Goal: Task Accomplishment & Management: Use online tool/utility

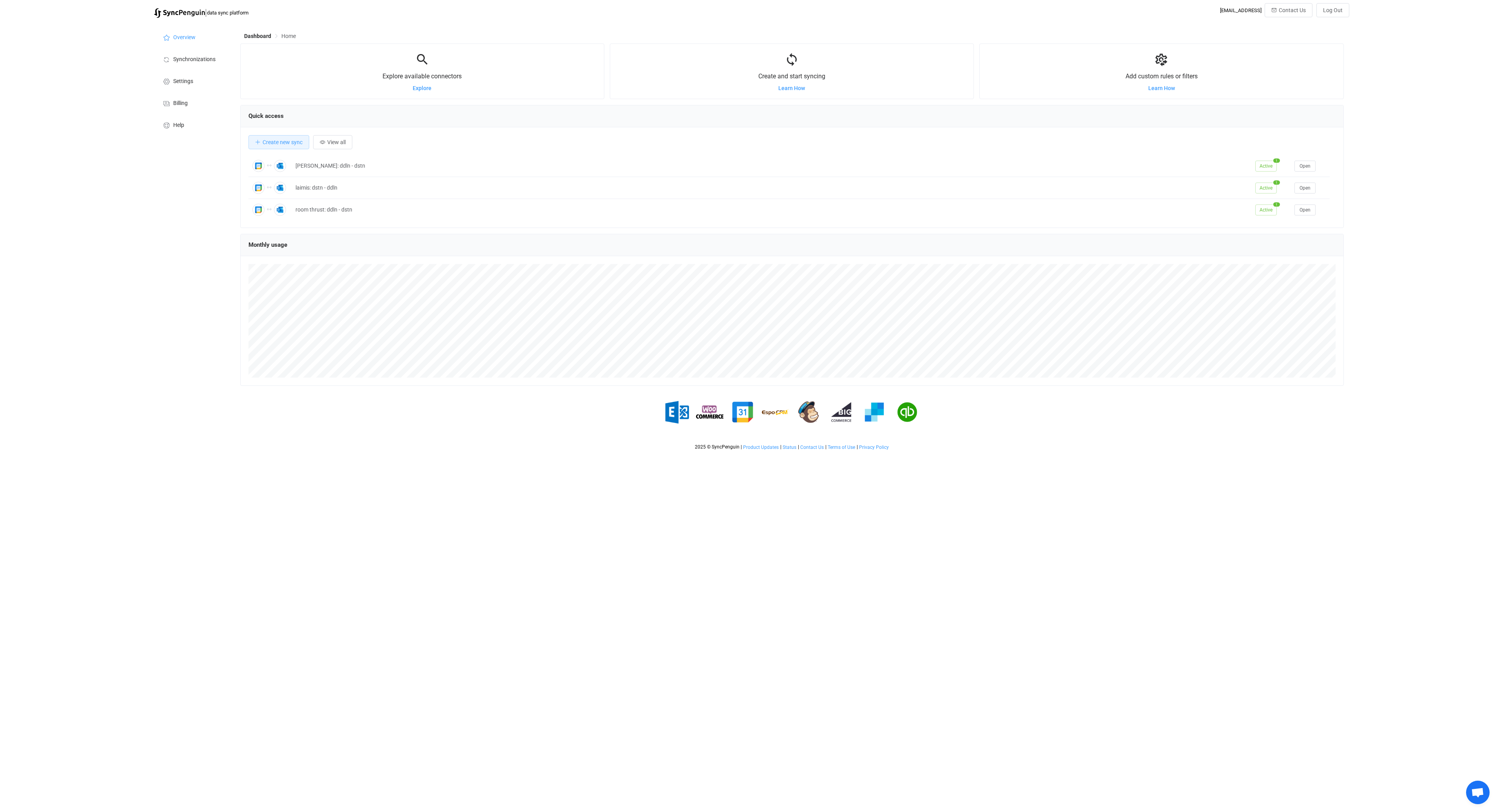
scroll to position [152, 1103]
click at [289, 143] on span "Create new sync" at bounding box center [282, 142] width 40 height 6
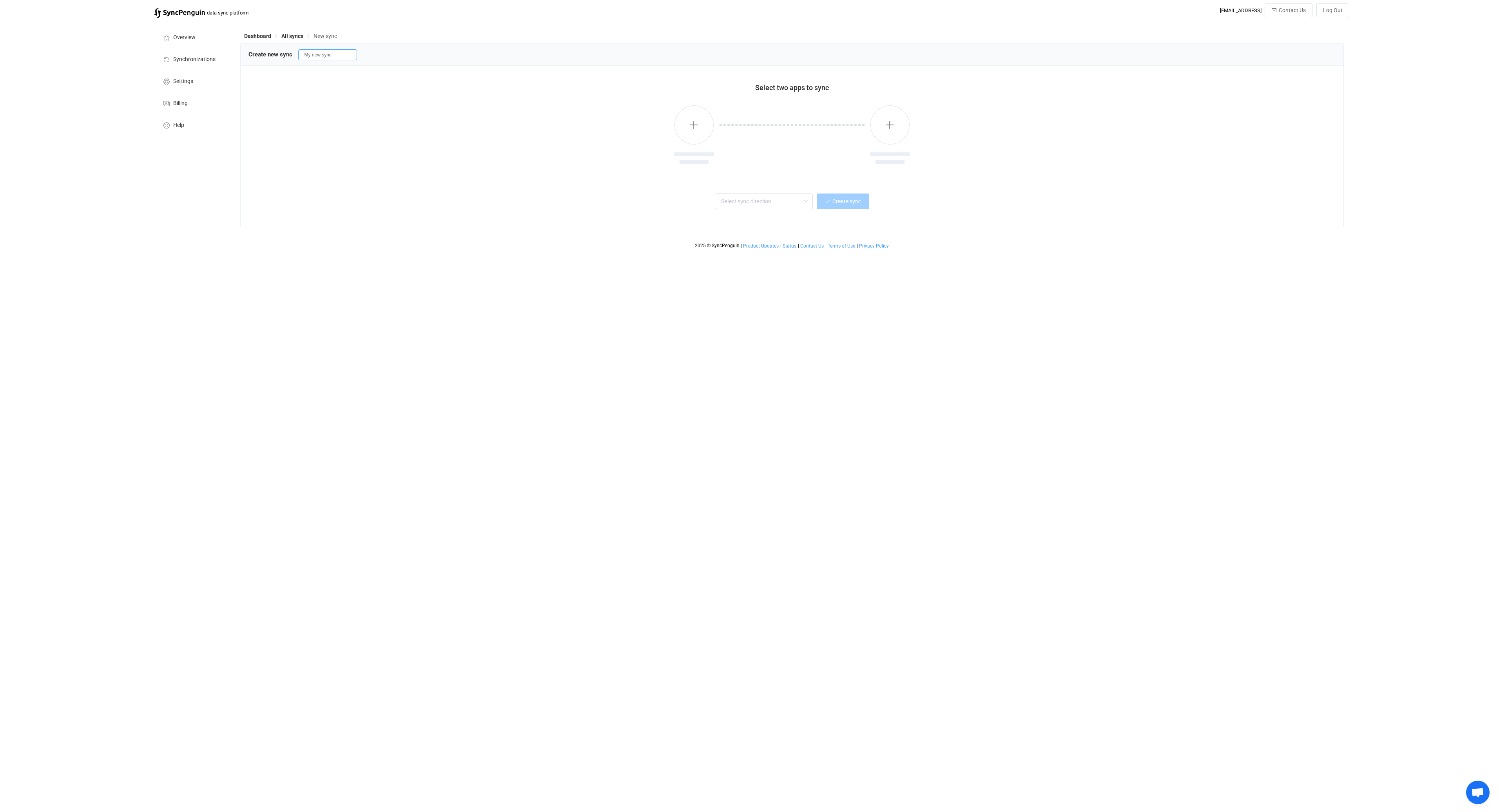
click at [324, 53] on input "My new sync" at bounding box center [328, 55] width 59 height 11
click at [341, 55] on input "My new sync" at bounding box center [328, 55] width 59 height 11
type input "[PERSON_NAME]: ddln - dstn"
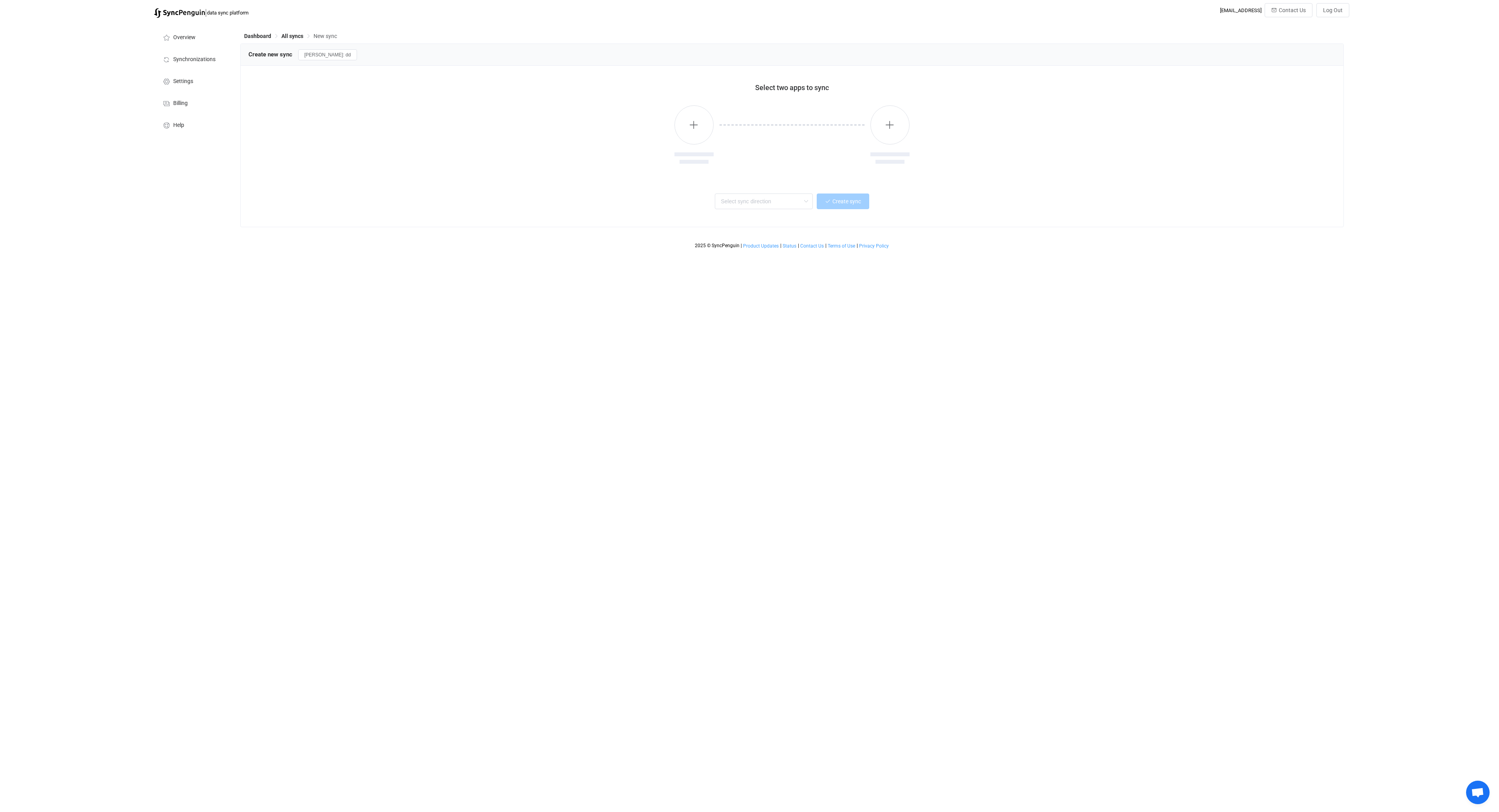
click at [496, 129] on div at bounding box center [792, 136] width 1087 height 80
click at [710, 132] on button "button" at bounding box center [694, 124] width 39 height 39
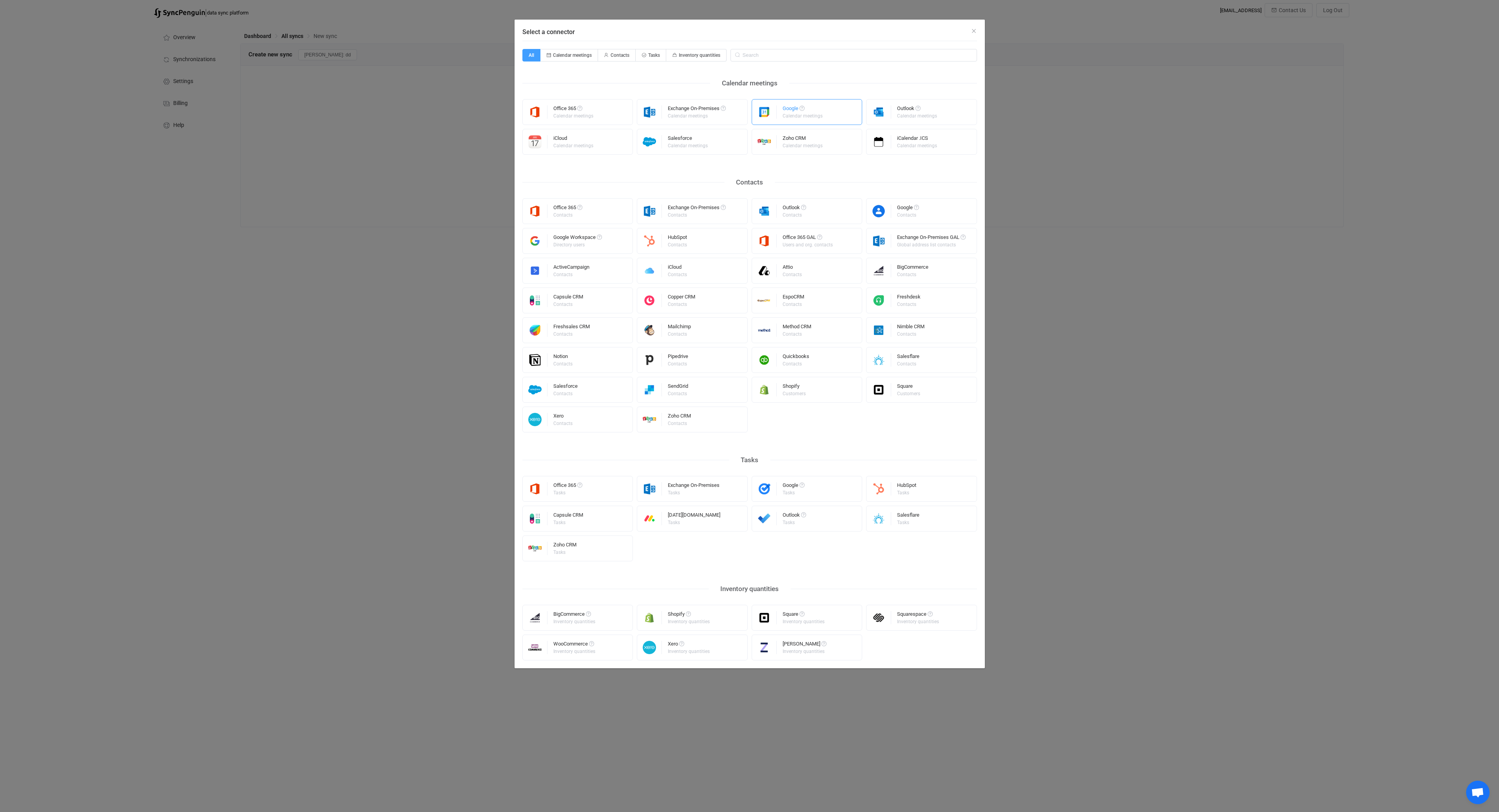
click at [816, 113] on div "Calendar meetings" at bounding box center [802, 116] width 40 height 5
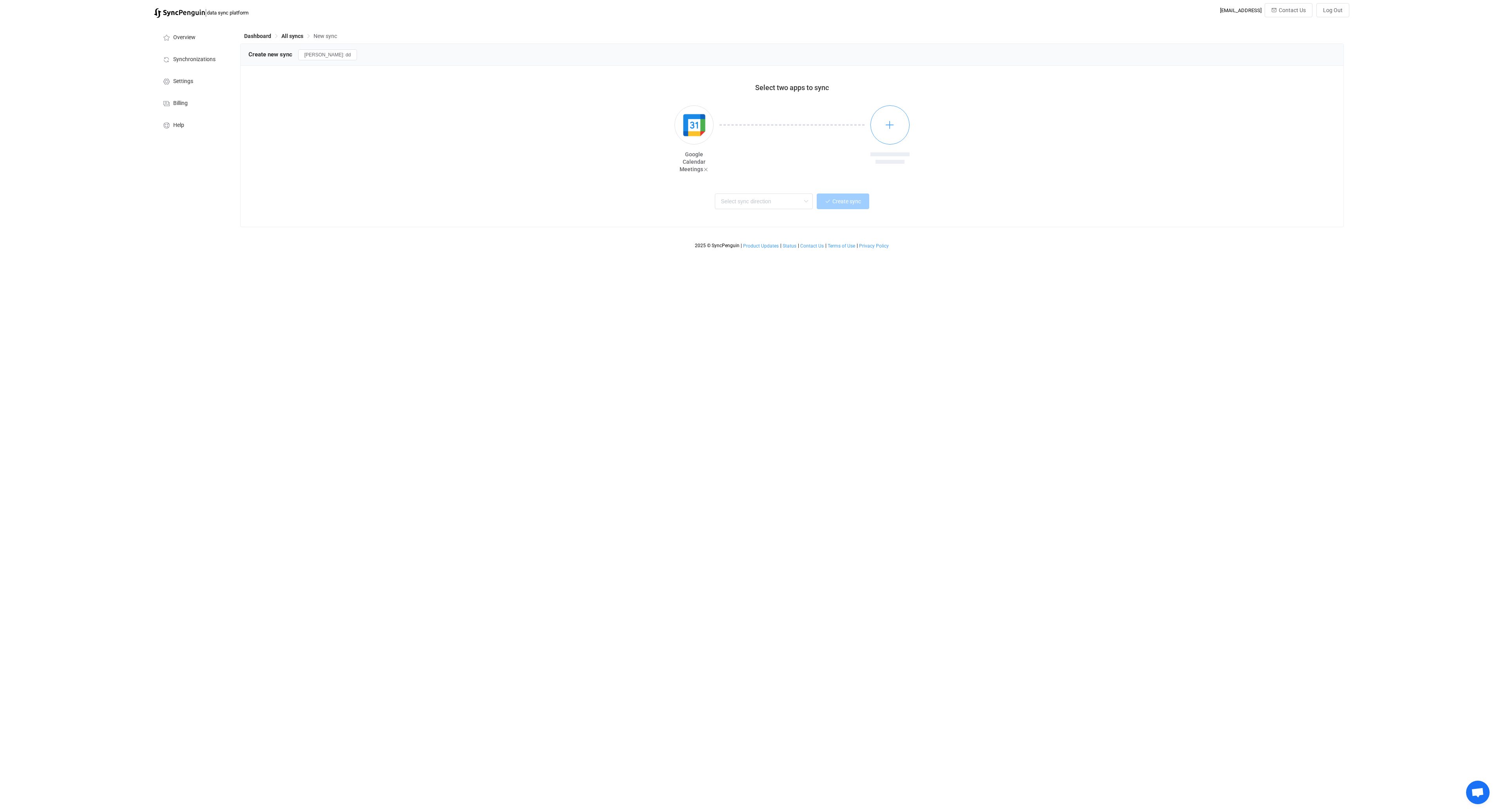
click at [895, 121] on button "button" at bounding box center [890, 124] width 39 height 39
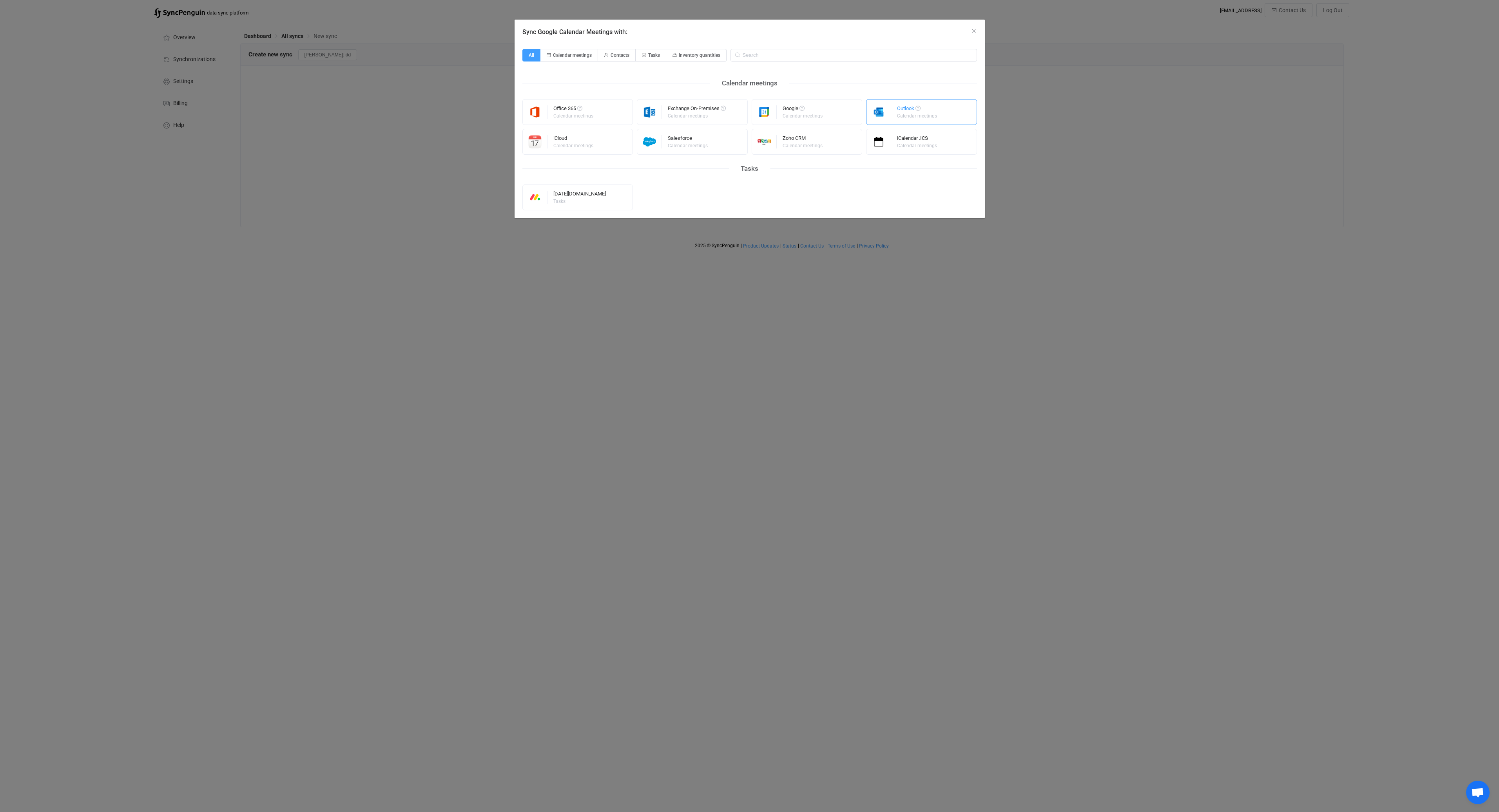
click at [915, 113] on div "Outlook" at bounding box center [918, 109] width 41 height 8
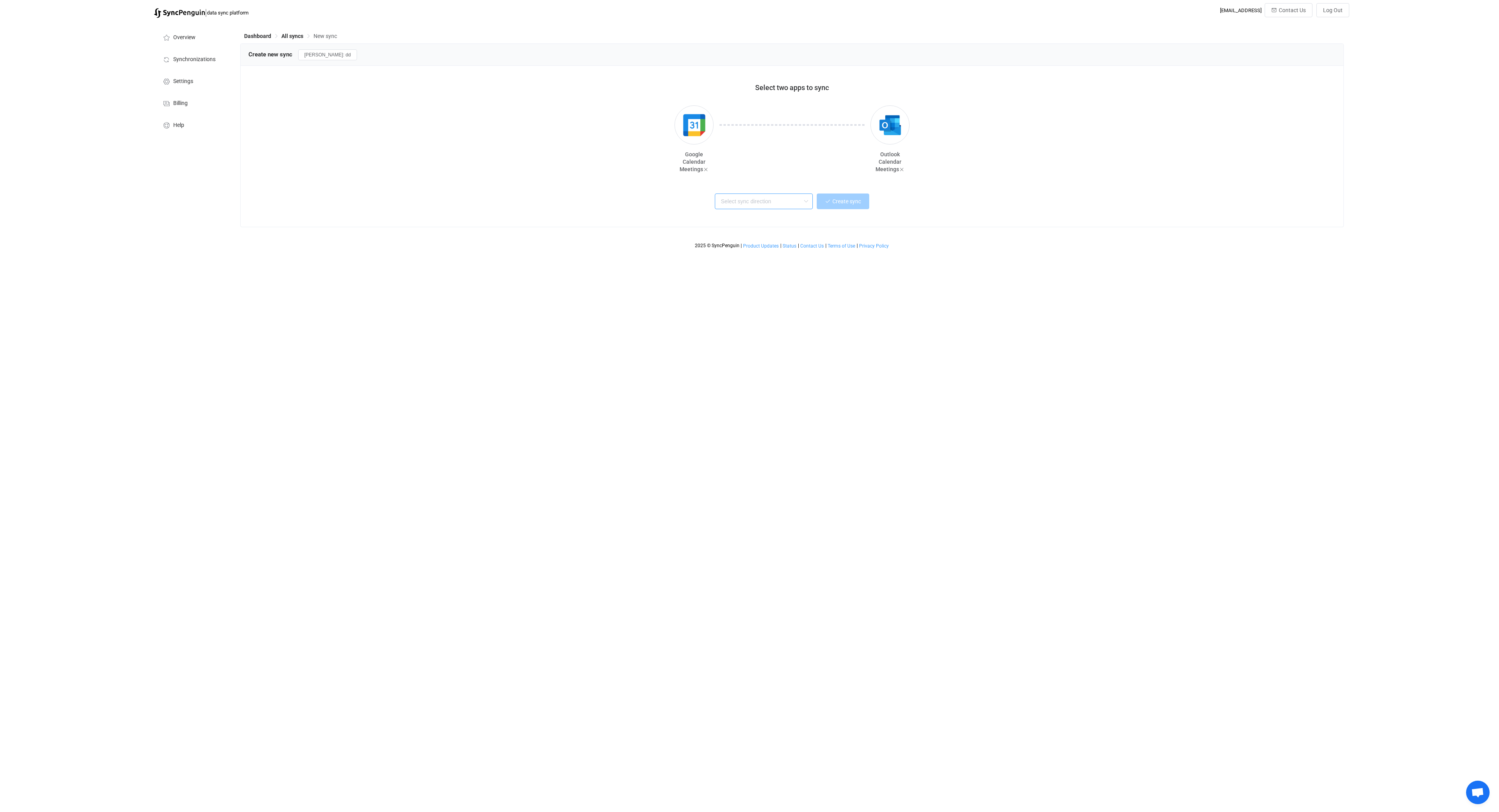
click at [792, 202] on input "text" at bounding box center [763, 201] width 98 height 16
click at [755, 225] on div "Two-way" at bounding box center [773, 222] width 101 height 10
type input "Two-way"
click at [854, 202] on span "Create sync" at bounding box center [846, 201] width 29 height 6
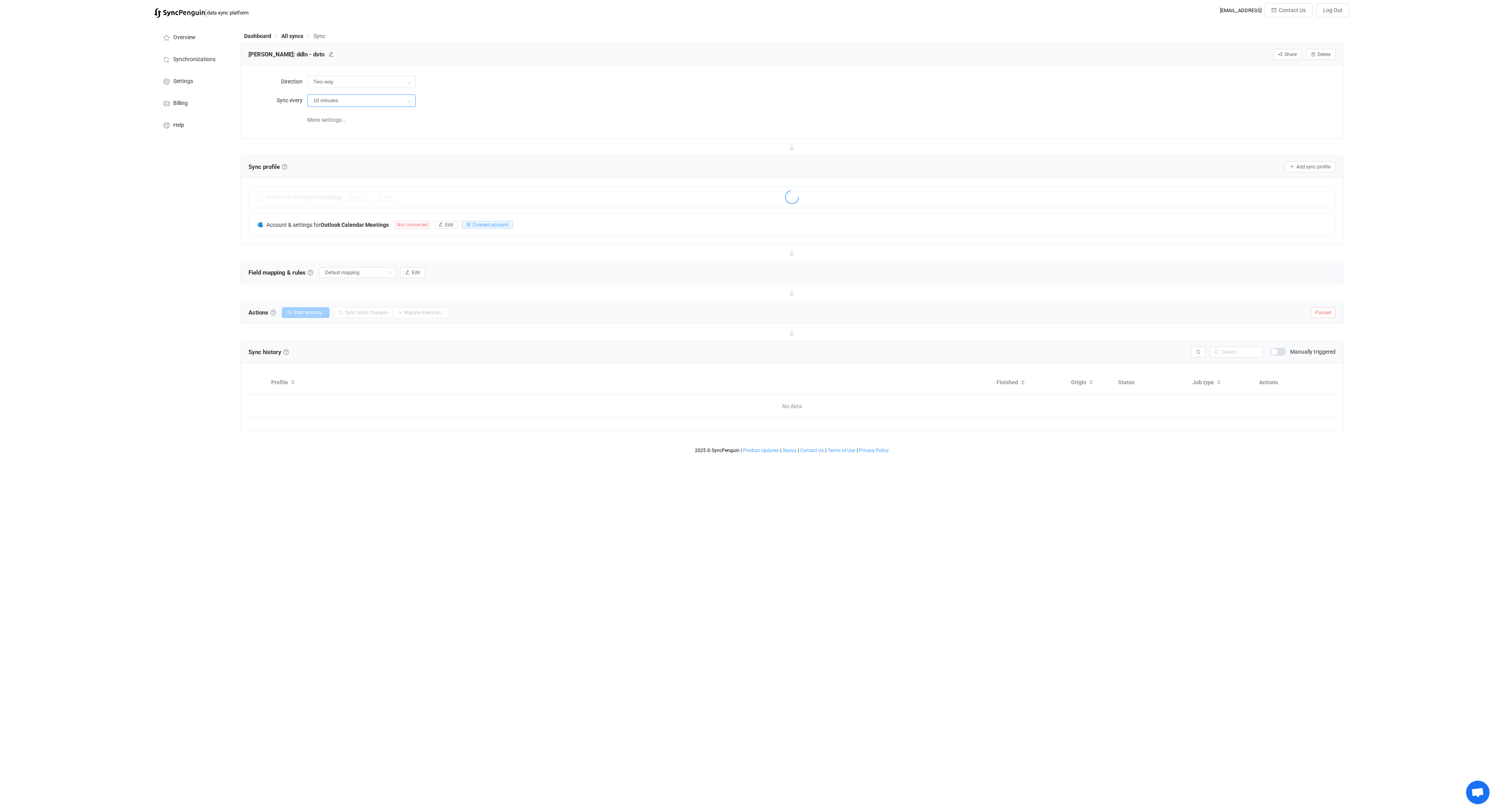
click at [381, 98] on input "10 minutes" at bounding box center [361, 101] width 109 height 13
click at [352, 177] on li "2 hours" at bounding box center [364, 175] width 113 height 13
type input "2 hours"
click at [445, 198] on span "Edit" at bounding box center [447, 197] width 8 height 5
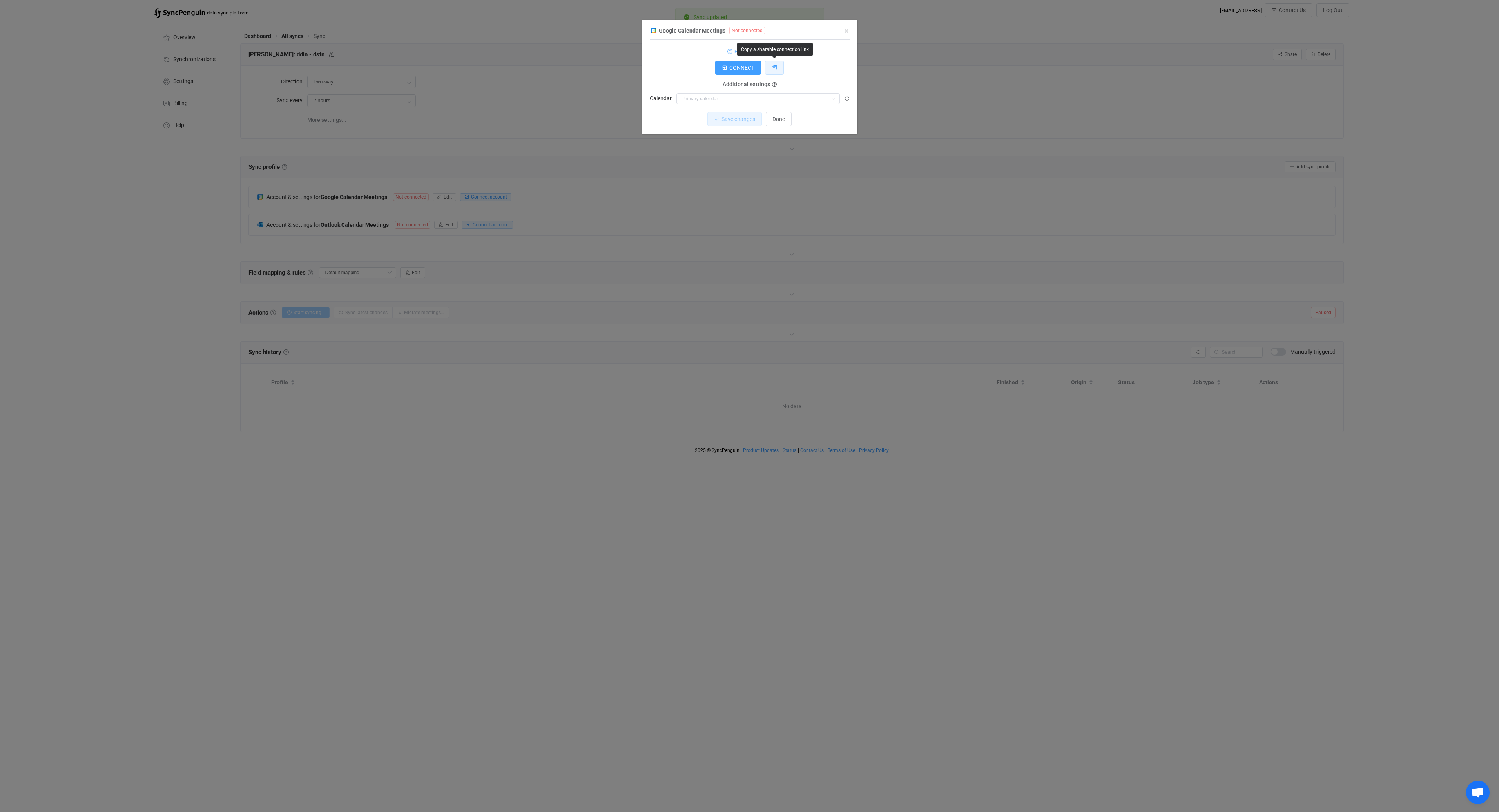
click at [776, 68] on icon "dialog" at bounding box center [774, 67] width 5 height 5
click at [785, 120] on span "Done" at bounding box center [779, 119] width 13 height 6
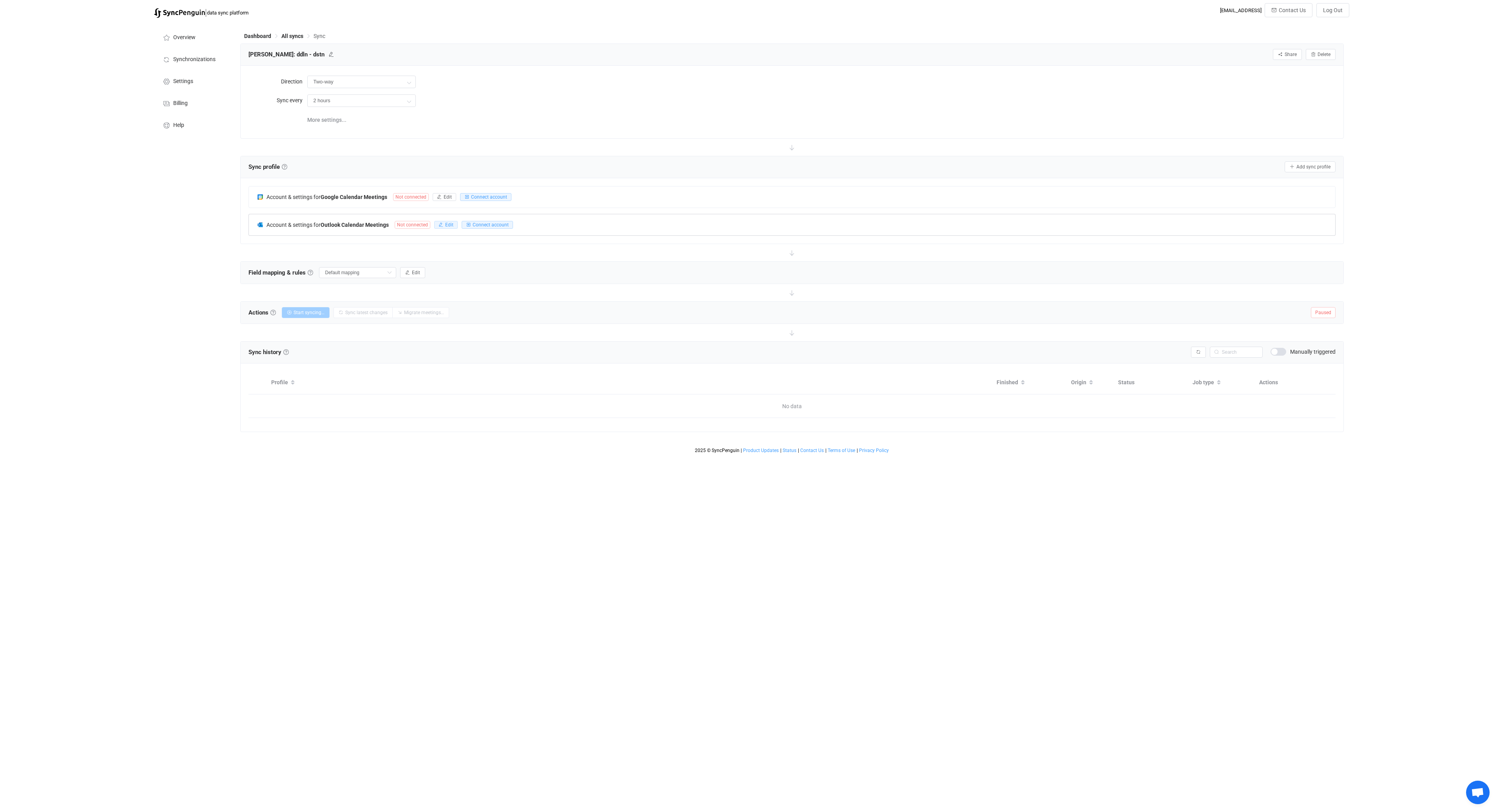
click at [443, 224] on button "Edit" at bounding box center [446, 225] width 23 height 8
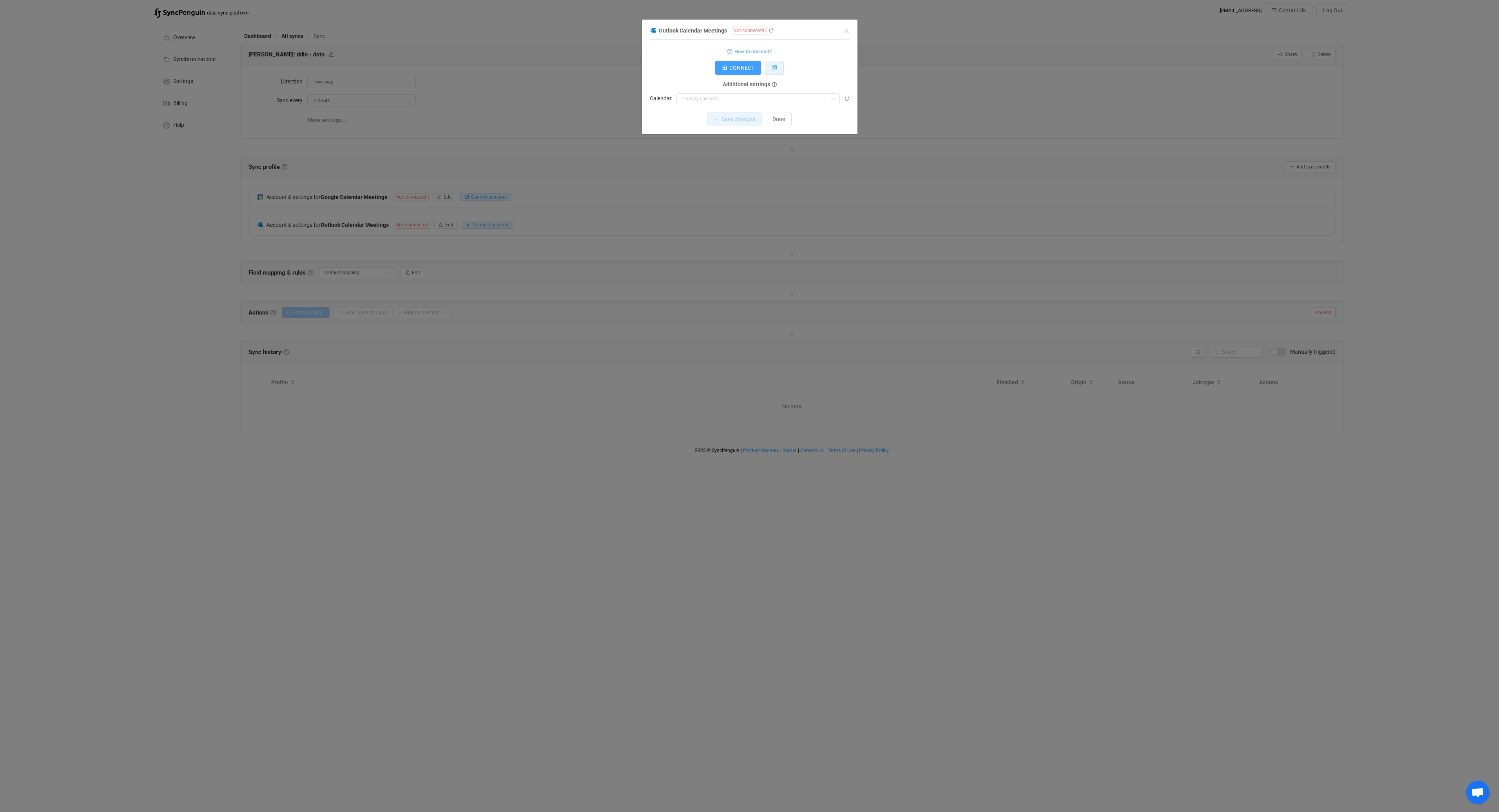
click at [773, 67] on icon "dialog" at bounding box center [774, 67] width 5 height 5
click at [790, 124] on button "Done" at bounding box center [779, 119] width 26 height 14
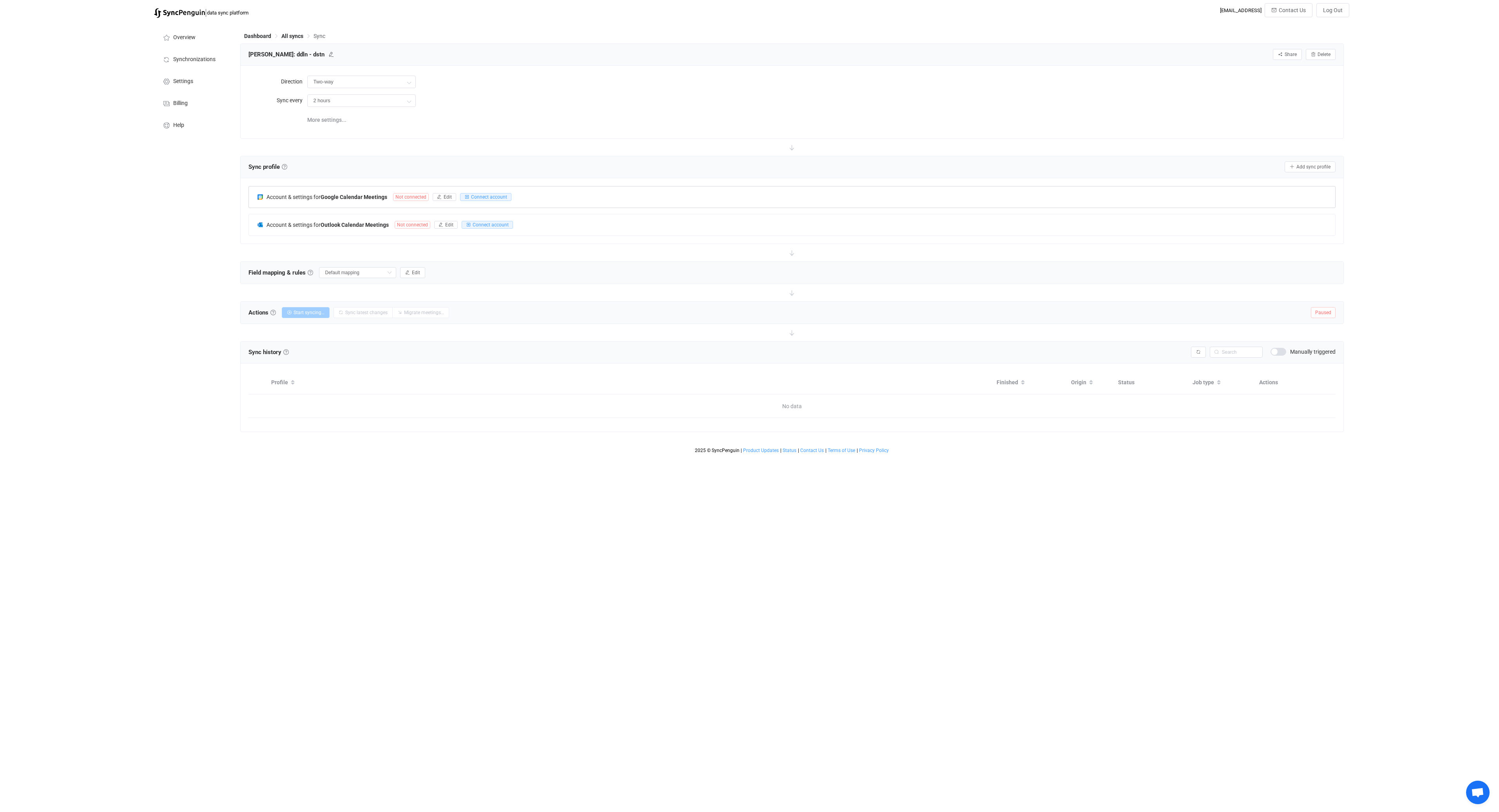
click at [565, 202] on div "Account & settings for Google Calendar Meetings Not connected Edit Connect acco…" at bounding box center [792, 197] width 1086 height 21
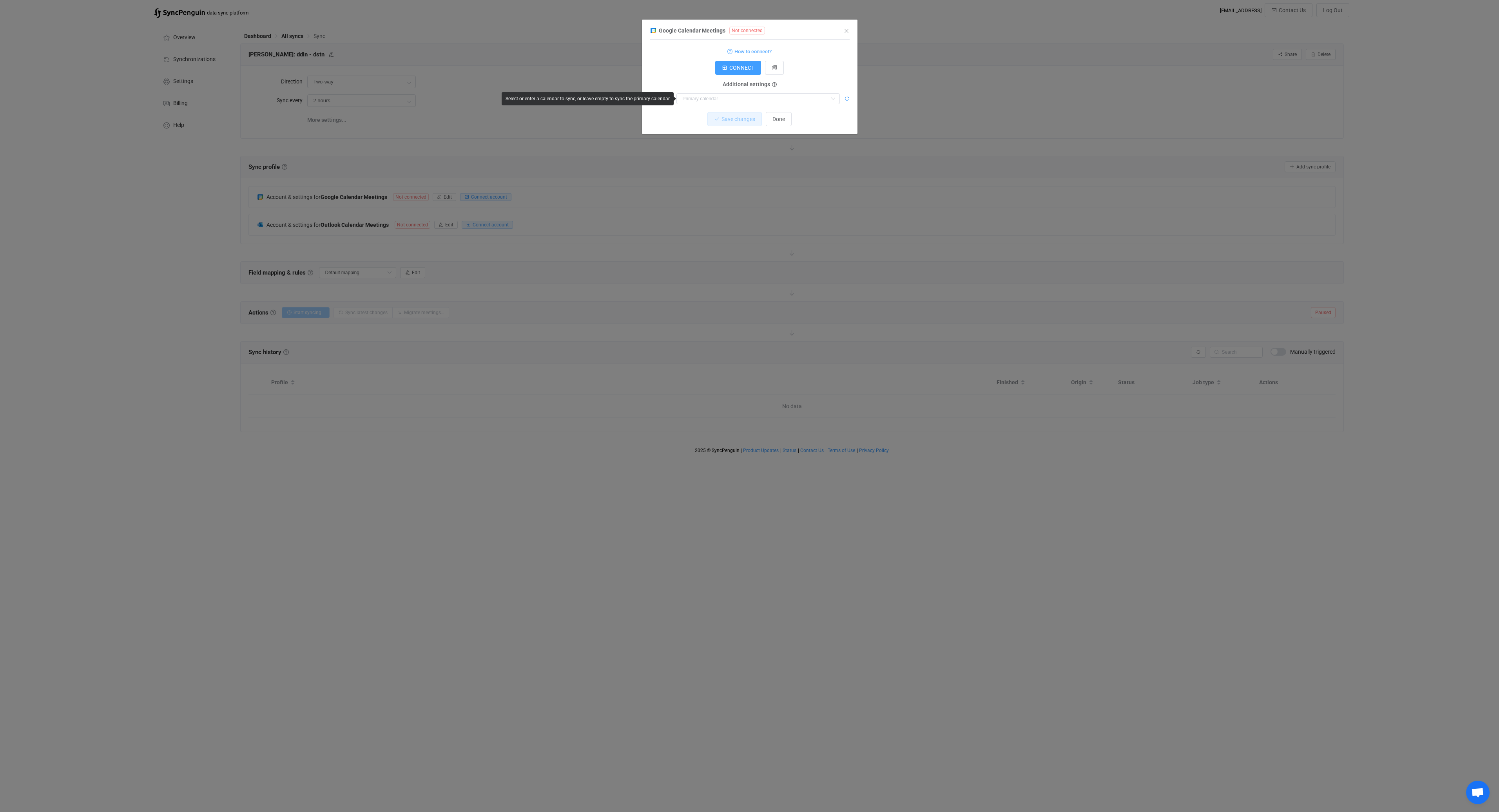
click at [848, 99] on icon "dialog" at bounding box center [847, 98] width 5 height 5
click at [846, 31] on icon "Close" at bounding box center [846, 31] width 6 height 6
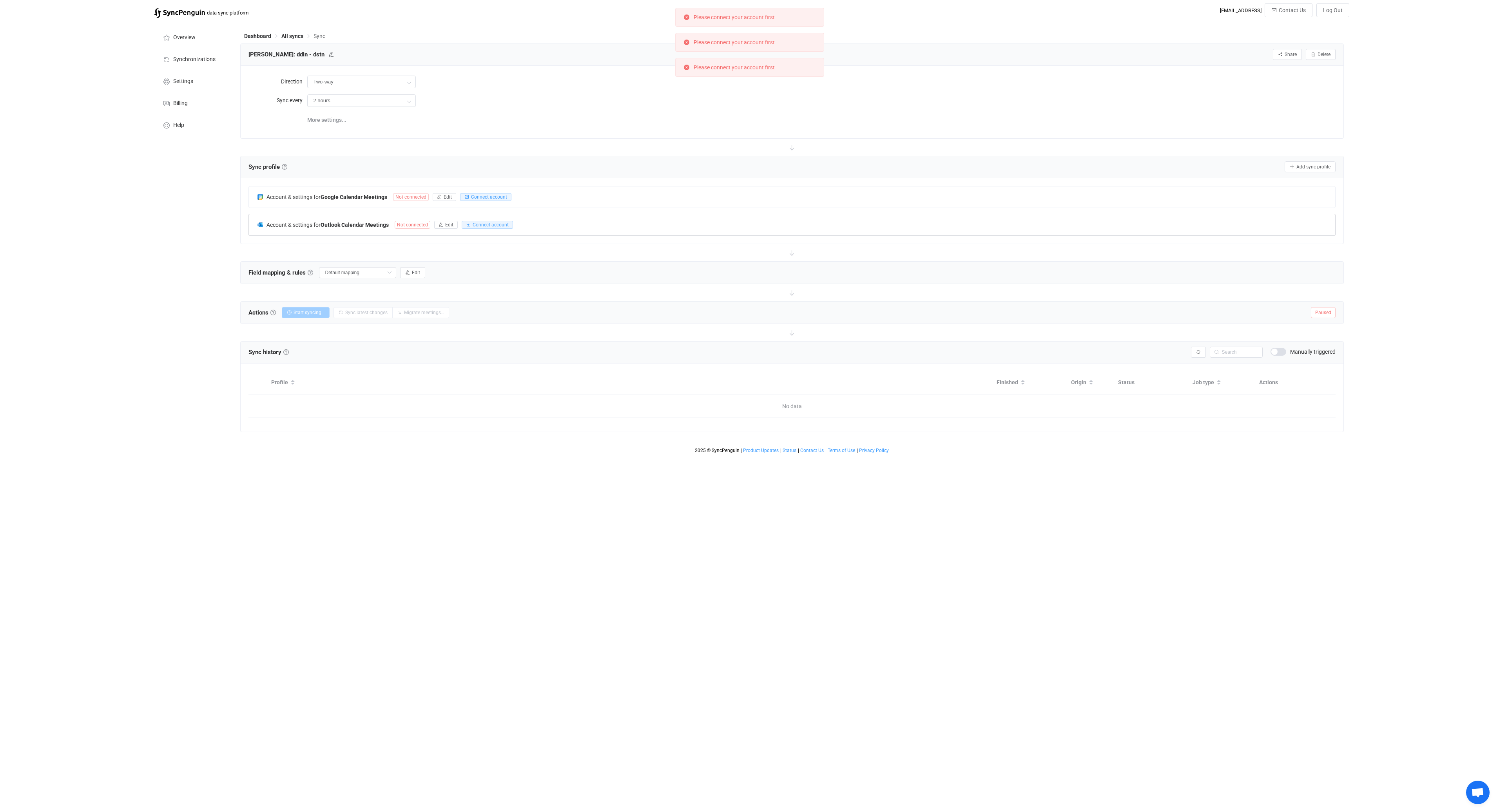
click at [569, 225] on div "Account & settings for Outlook Calendar Meetings Not connected Edit Connect acc…" at bounding box center [792, 225] width 1086 height 21
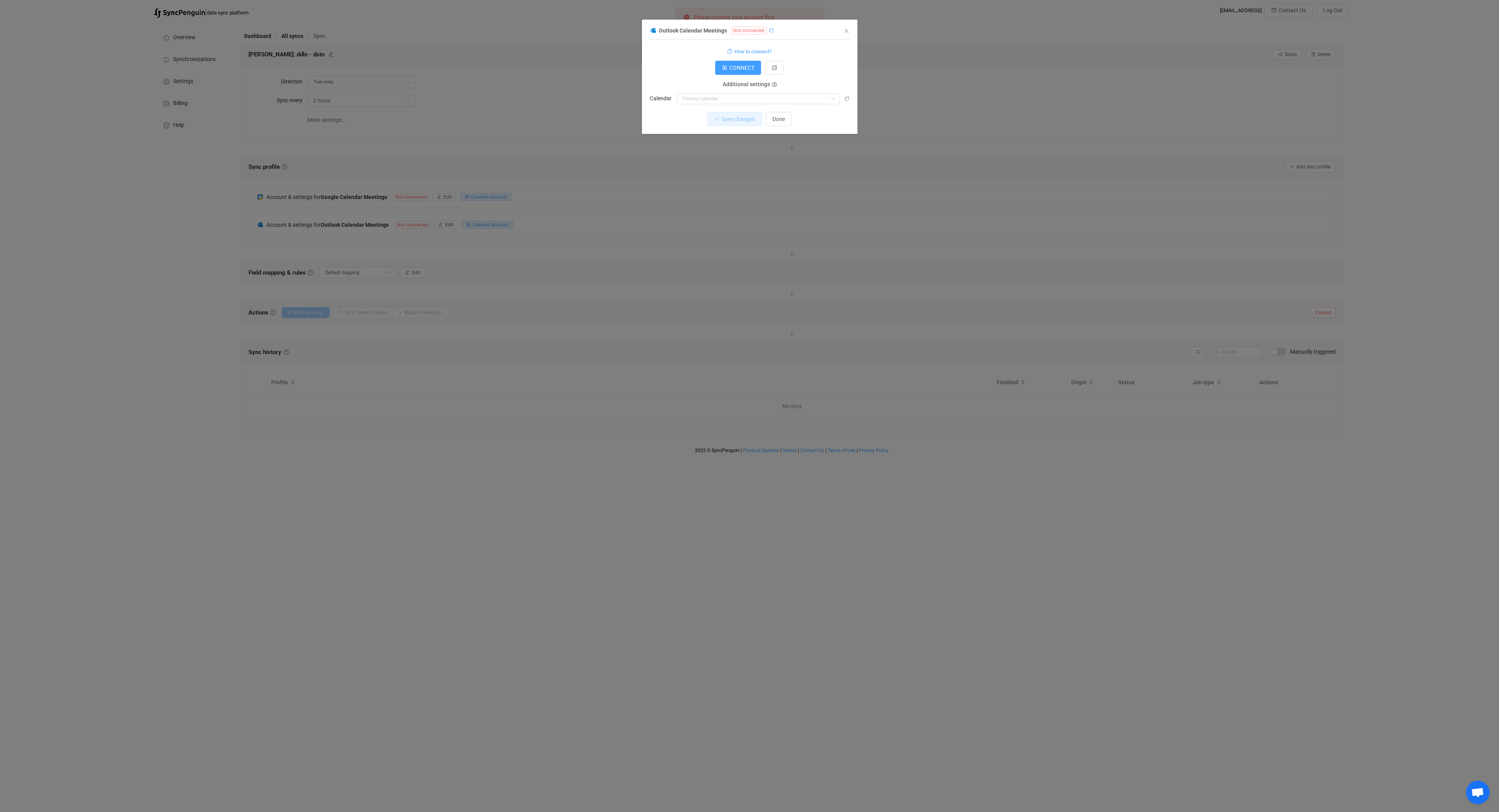
click at [769, 30] on icon "dialog" at bounding box center [771, 30] width 5 height 5
click at [846, 30] on icon "Close" at bounding box center [846, 31] width 6 height 6
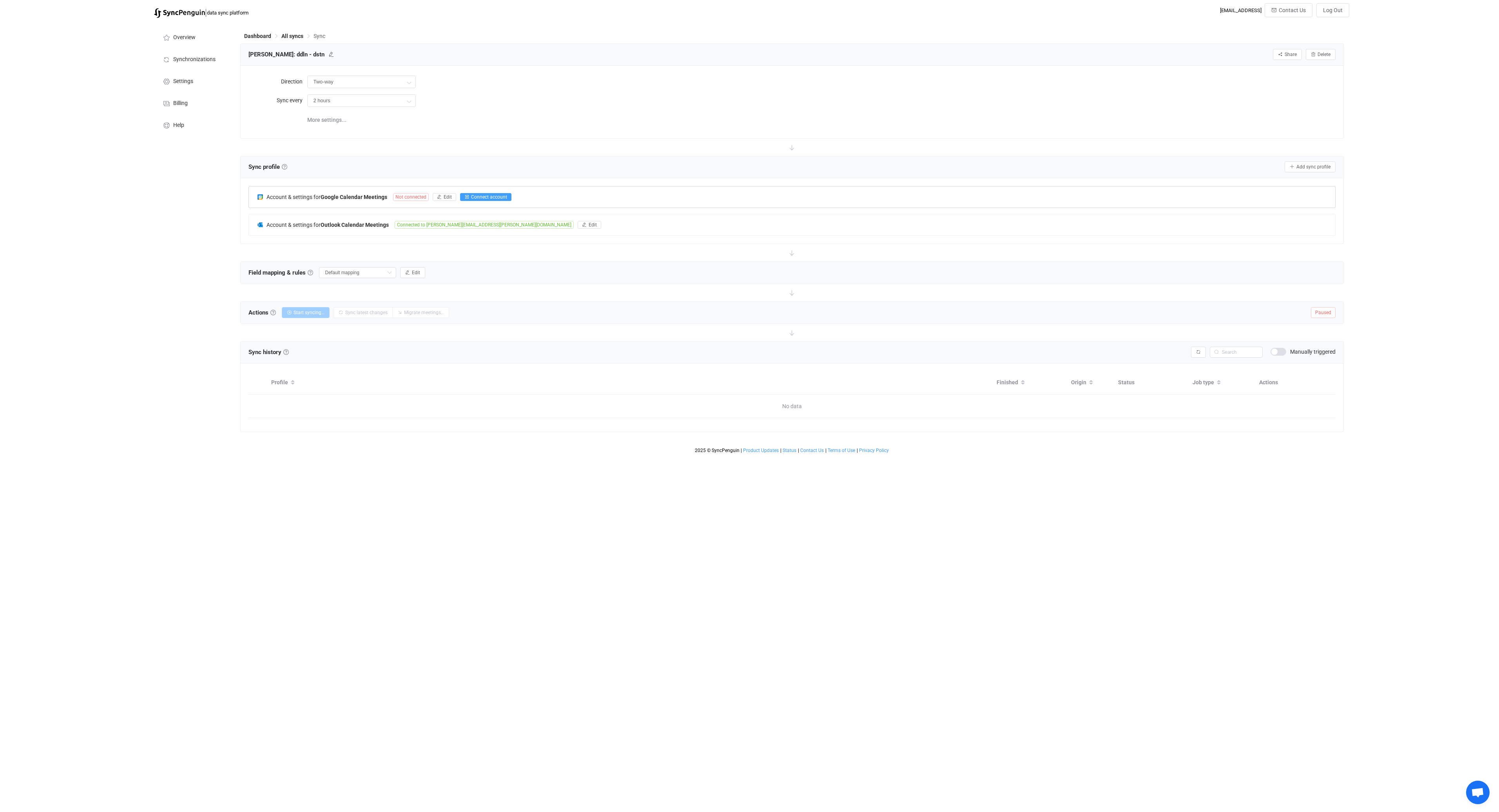
click at [502, 197] on span "Connect account" at bounding box center [489, 197] width 36 height 5
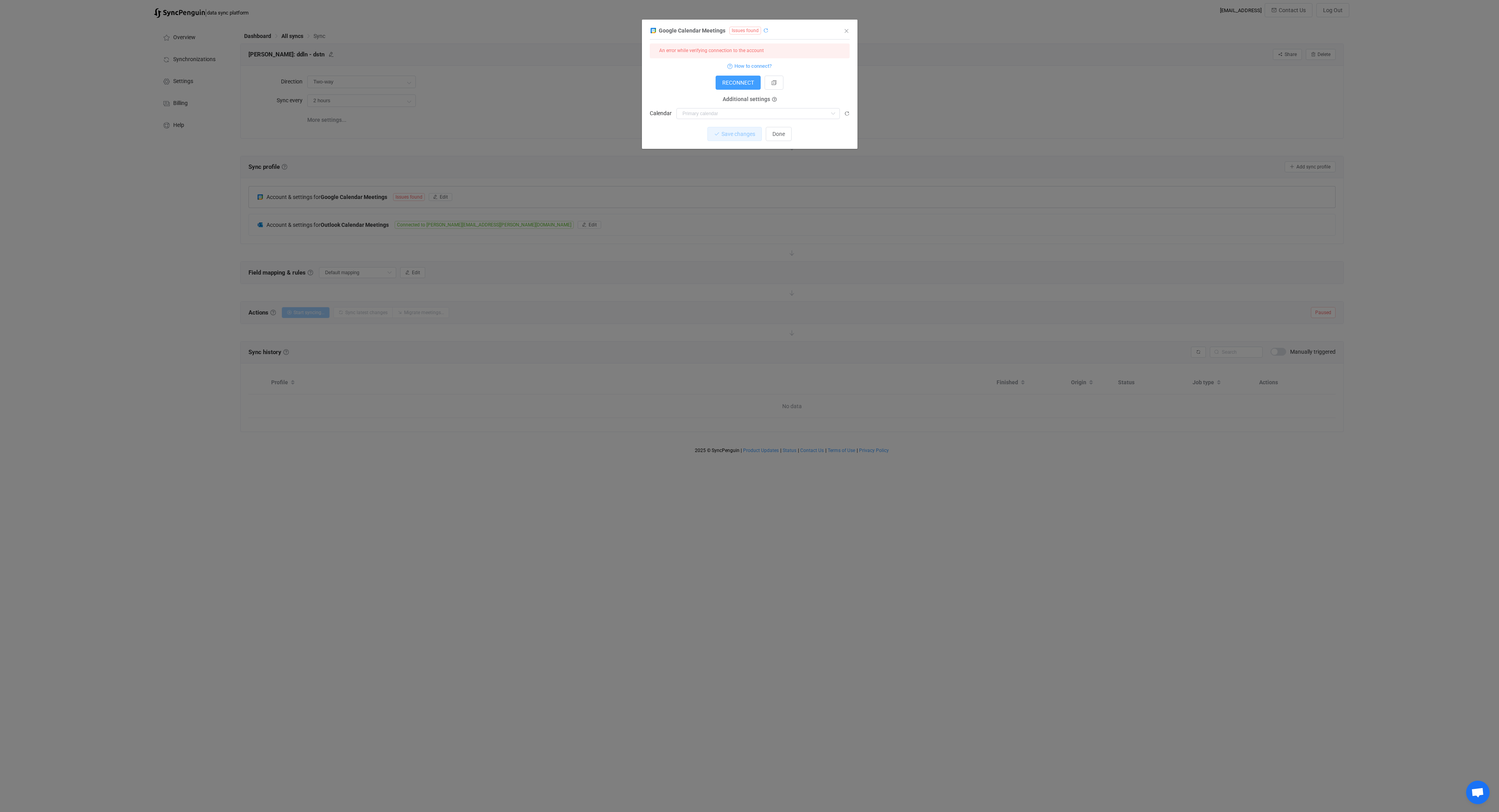
click at [764, 30] on icon "dialog" at bounding box center [765, 30] width 5 height 5
click at [777, 82] on button "dialog" at bounding box center [774, 83] width 19 height 14
click at [764, 31] on icon "dialog" at bounding box center [765, 30] width 5 height 5
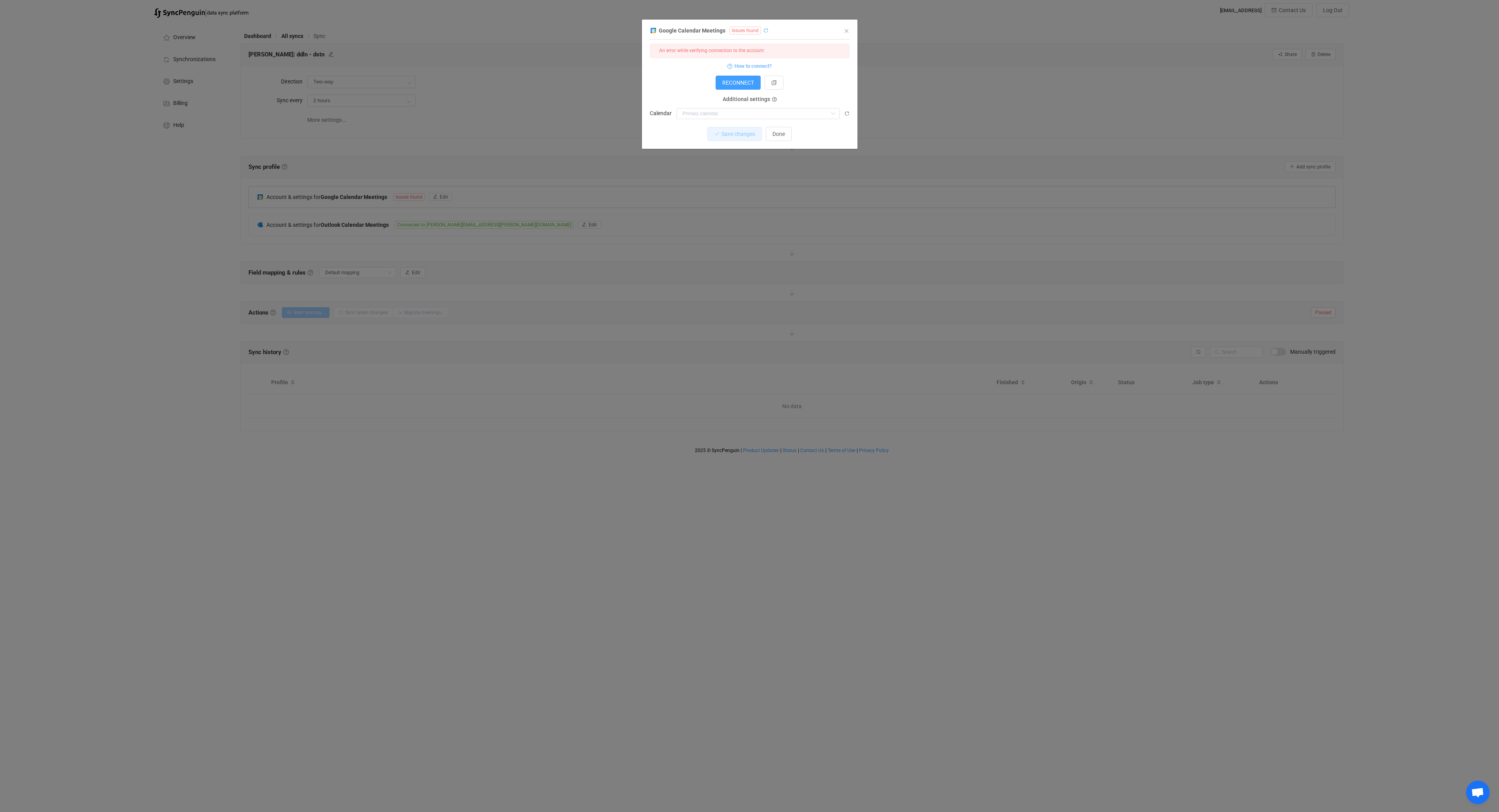
click at [764, 31] on icon "dialog" at bounding box center [765, 30] width 5 height 5
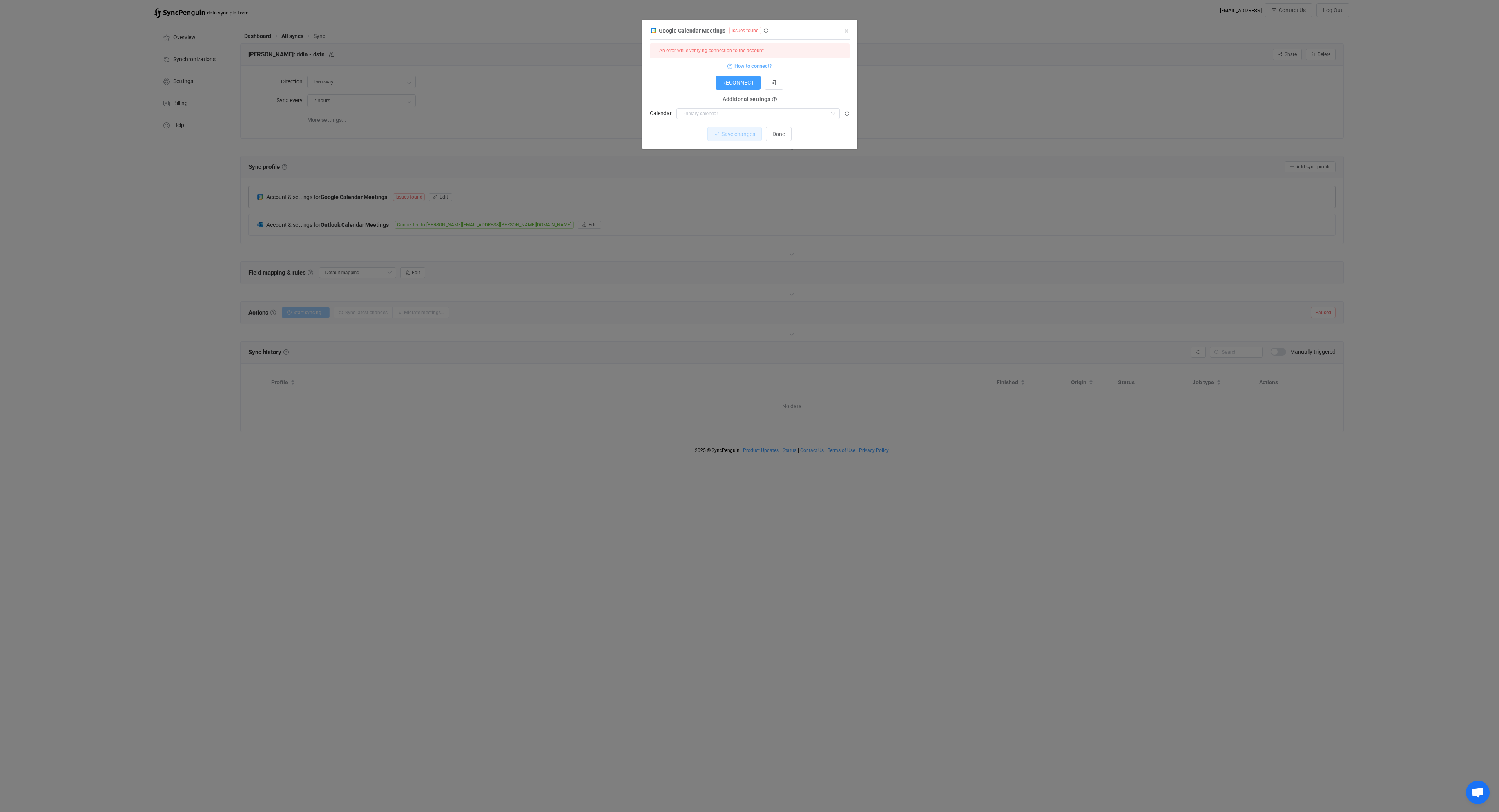
click at [764, 31] on icon "dialog" at bounding box center [765, 30] width 5 height 5
click at [763, 30] on icon "dialog" at bounding box center [765, 30] width 5 height 5
click at [779, 126] on button "Done" at bounding box center [779, 119] width 26 height 14
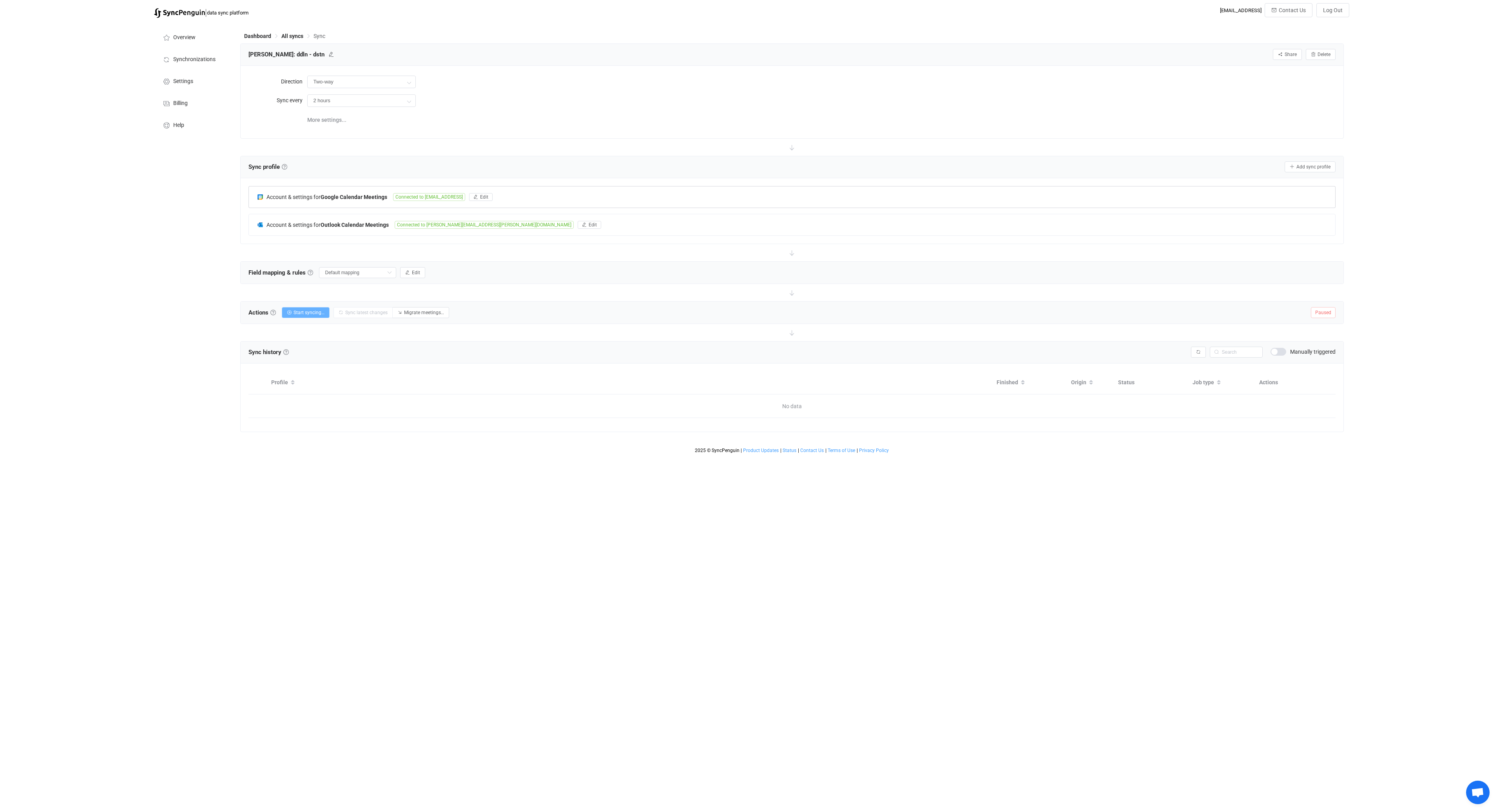
click at [304, 316] on button "Start syncing…" at bounding box center [306, 312] width 48 height 11
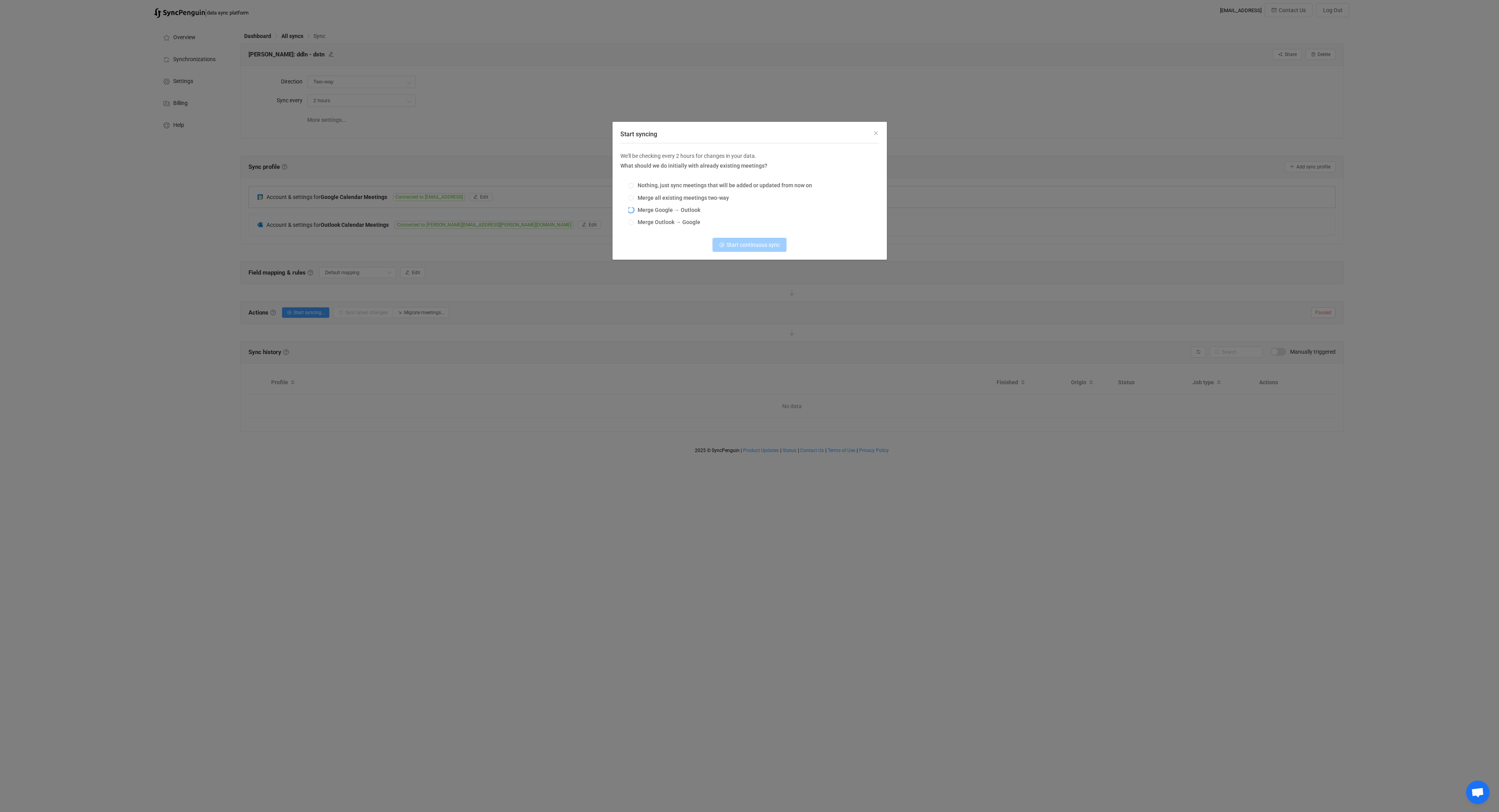
click at [659, 210] on span "Merge Google → Outlook" at bounding box center [667, 210] width 66 height 6
click at [634, 210] on input "Merge Google → Outlook" at bounding box center [631, 210] width 5 height 6
radio input "true"
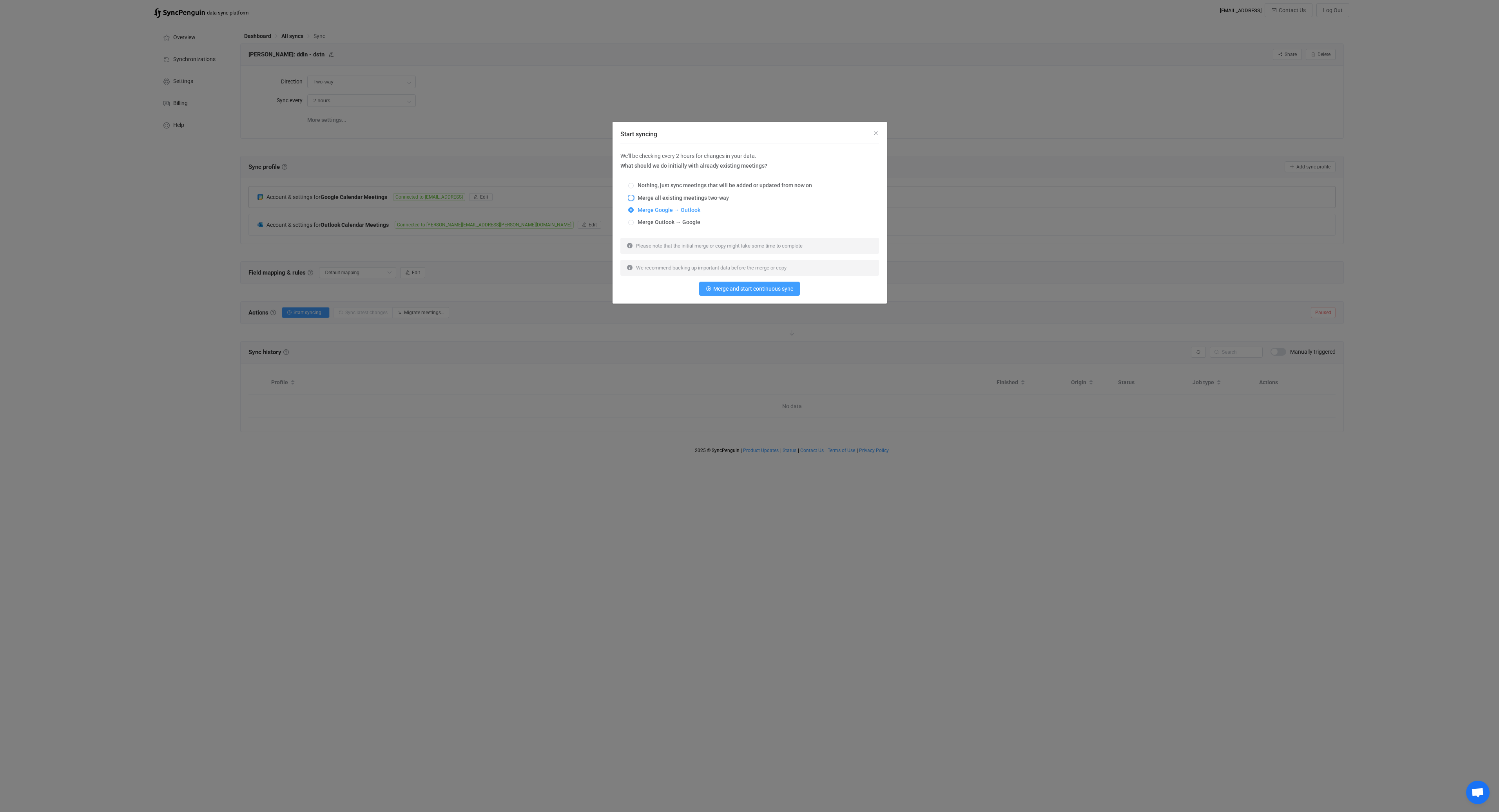
click at [699, 197] on span "Merge all existing meetings two-way" at bounding box center [681, 198] width 95 height 6
click at [634, 197] on input "Merge all existing meetings two-way" at bounding box center [631, 198] width 5 height 6
radio input "true"
click at [675, 211] on span "Merge Google → Outlook" at bounding box center [667, 210] width 66 height 6
click at [634, 211] on input "Merge Google → Outlook" at bounding box center [631, 210] width 5 height 6
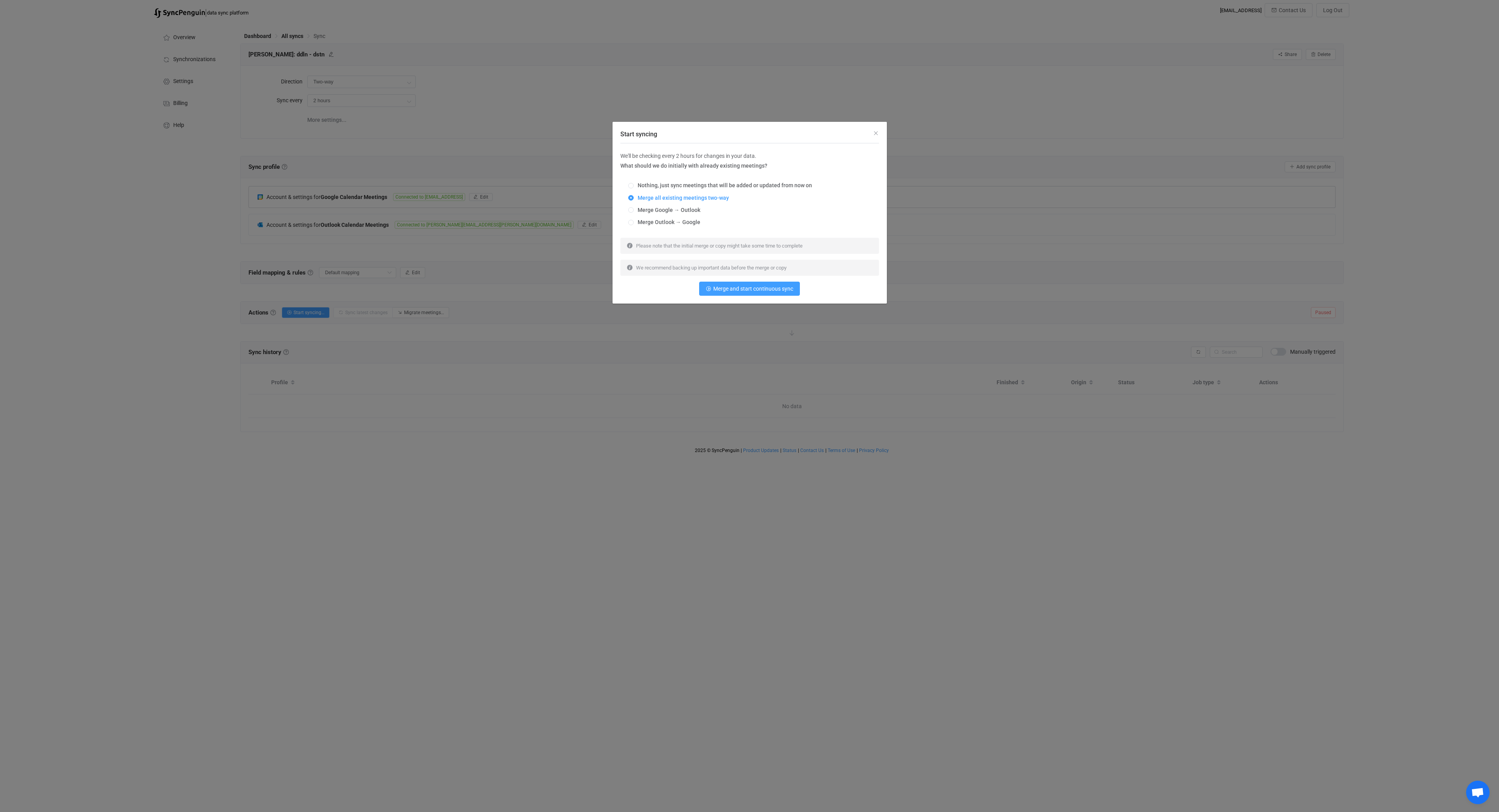
radio input "true"
radio input "false"
radio input "true"
click at [722, 201] on span "Merge all existing meetings two-way" at bounding box center [681, 198] width 95 height 6
click at [634, 201] on input "Merge all existing meetings two-way" at bounding box center [631, 198] width 5 height 6
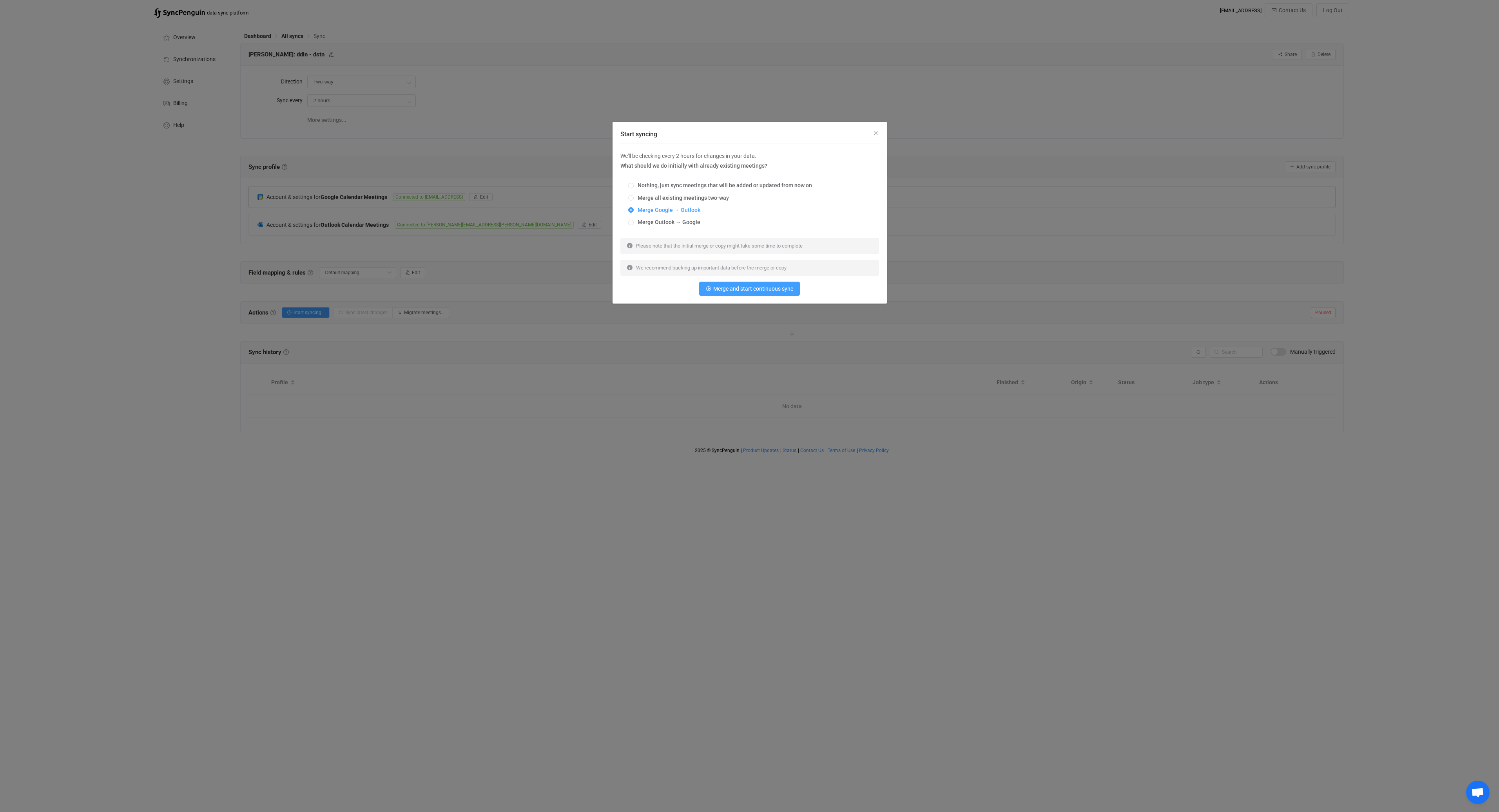
radio input "true"
radio input "false"
click at [755, 289] on span "Merge and start continuous sync" at bounding box center [753, 289] width 80 height 6
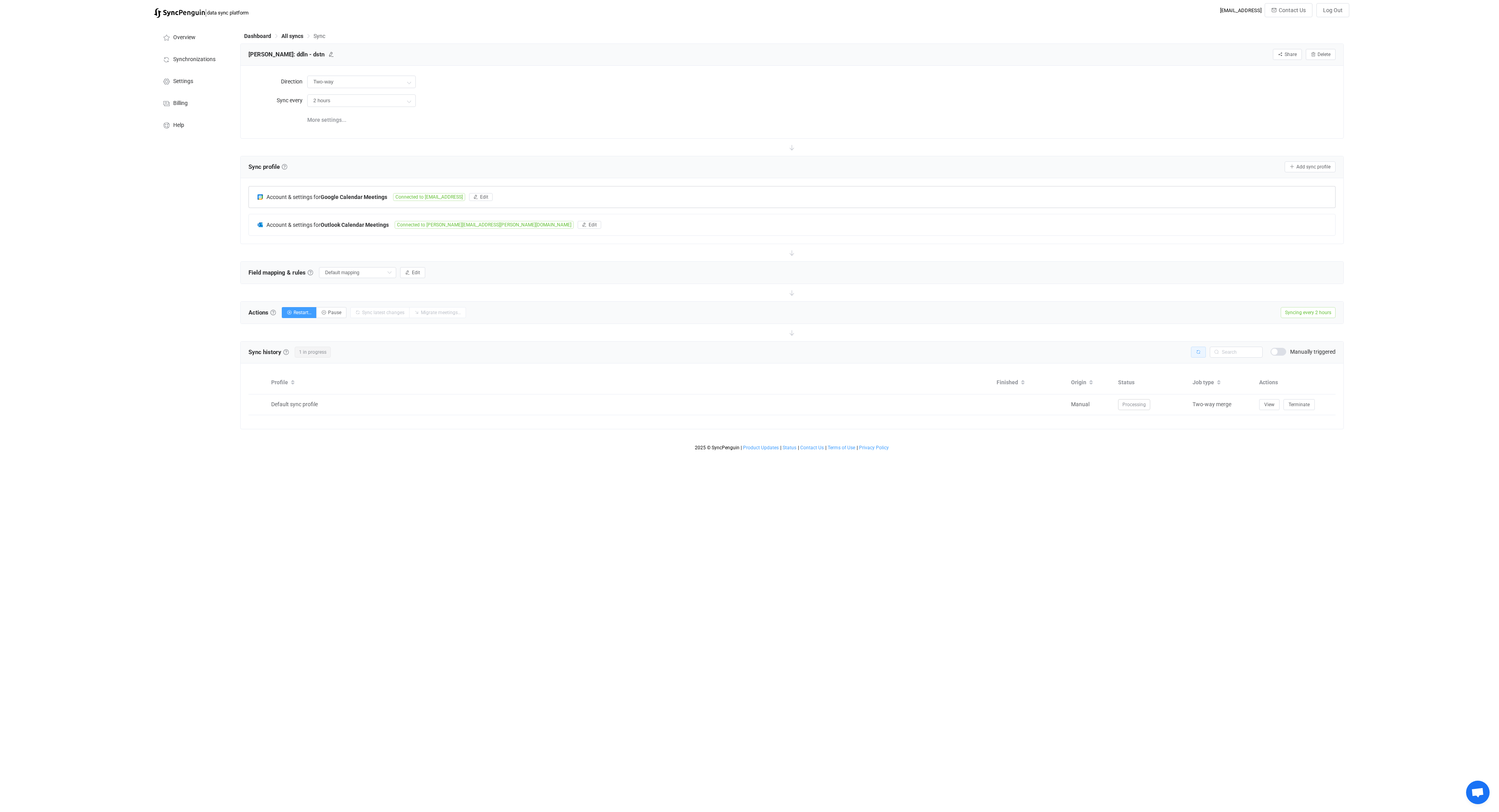
click at [1192, 351] on button "button" at bounding box center [1199, 352] width 15 height 11
click at [1267, 405] on span "View" at bounding box center [1270, 404] width 10 height 5
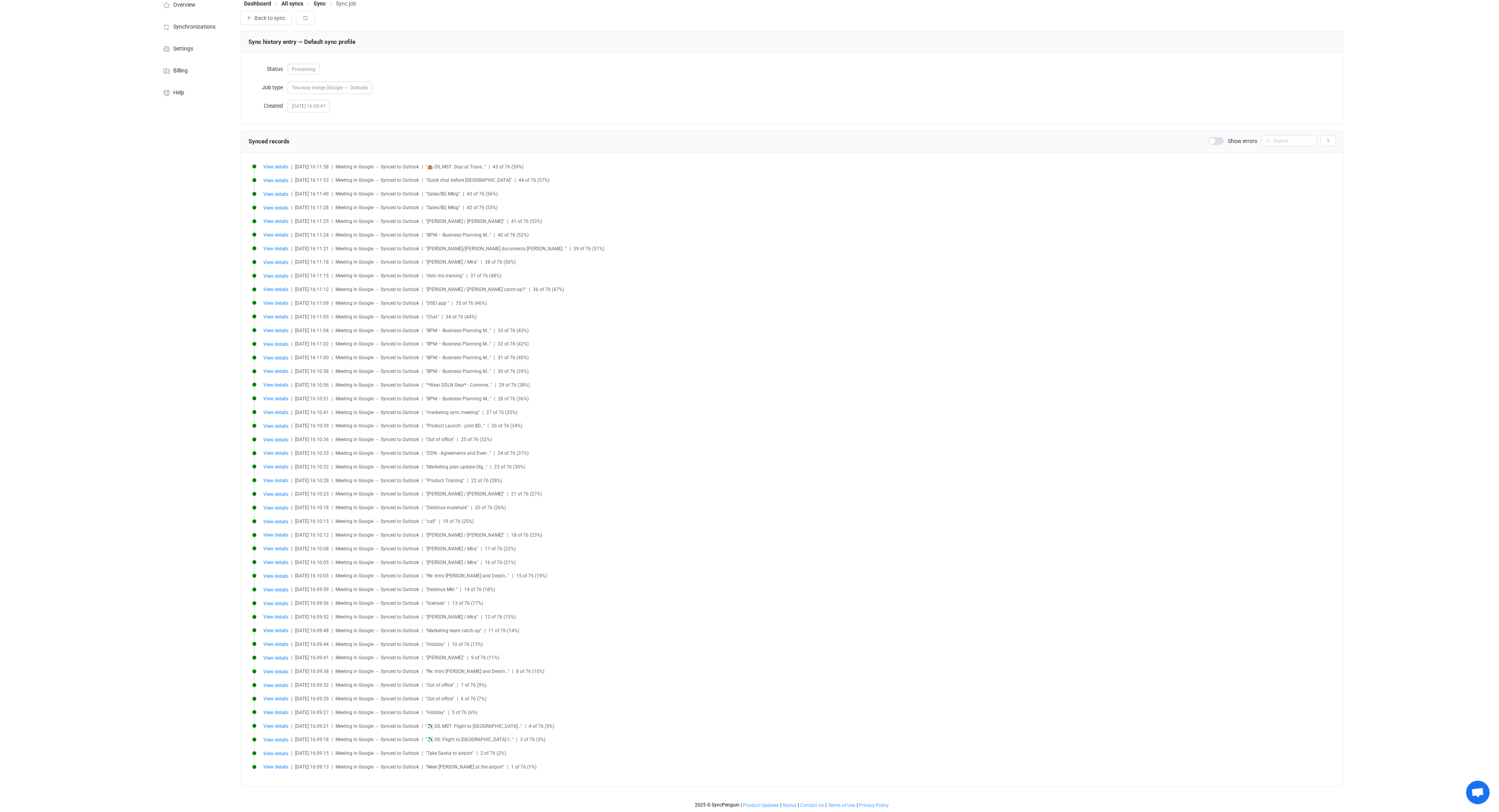
scroll to position [33, 0]
click at [319, 2] on span "Sync" at bounding box center [319, 3] width 12 height 6
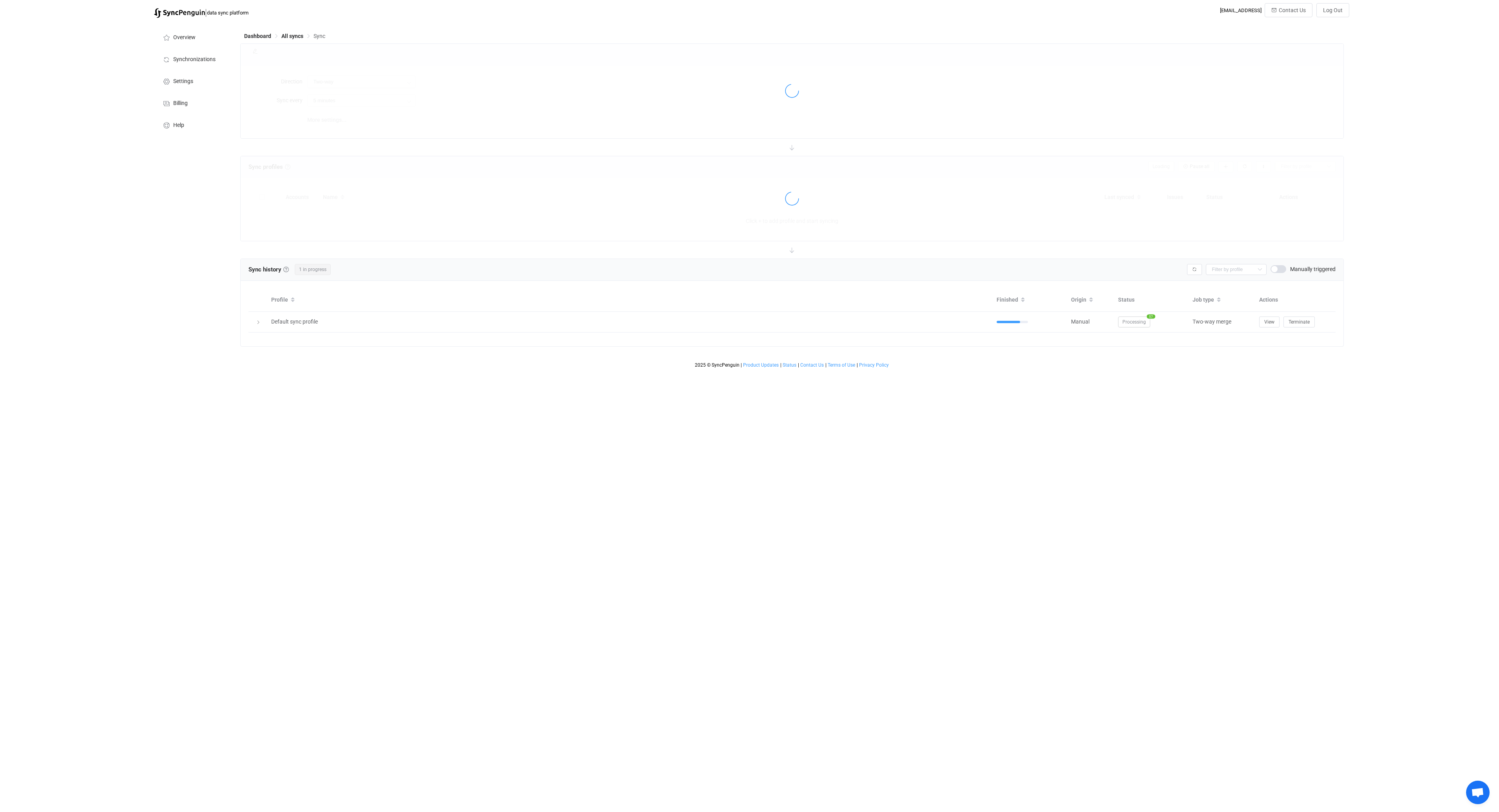
type input "2 hours"
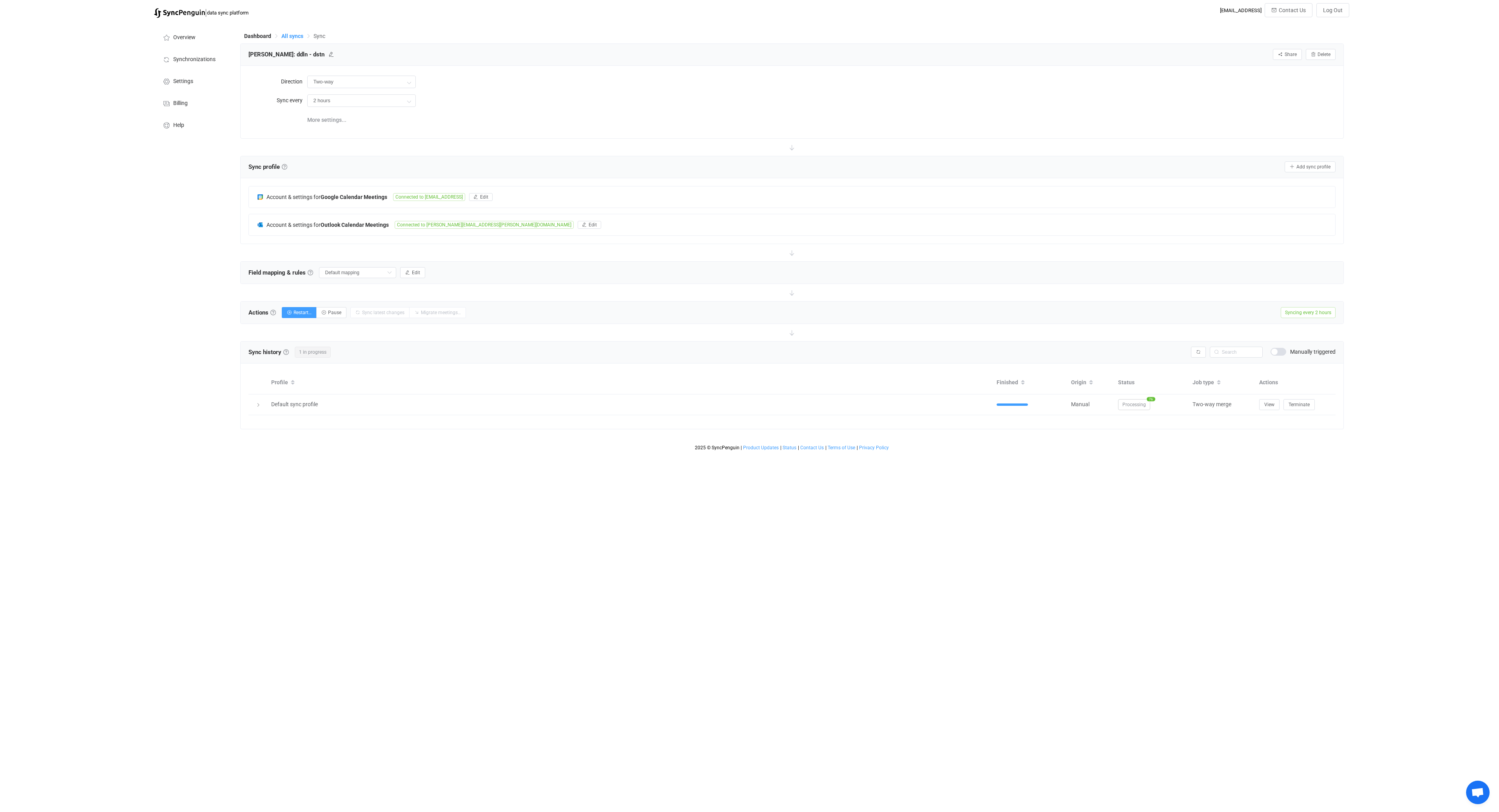
click at [296, 35] on span "All syncs" at bounding box center [293, 36] width 22 height 6
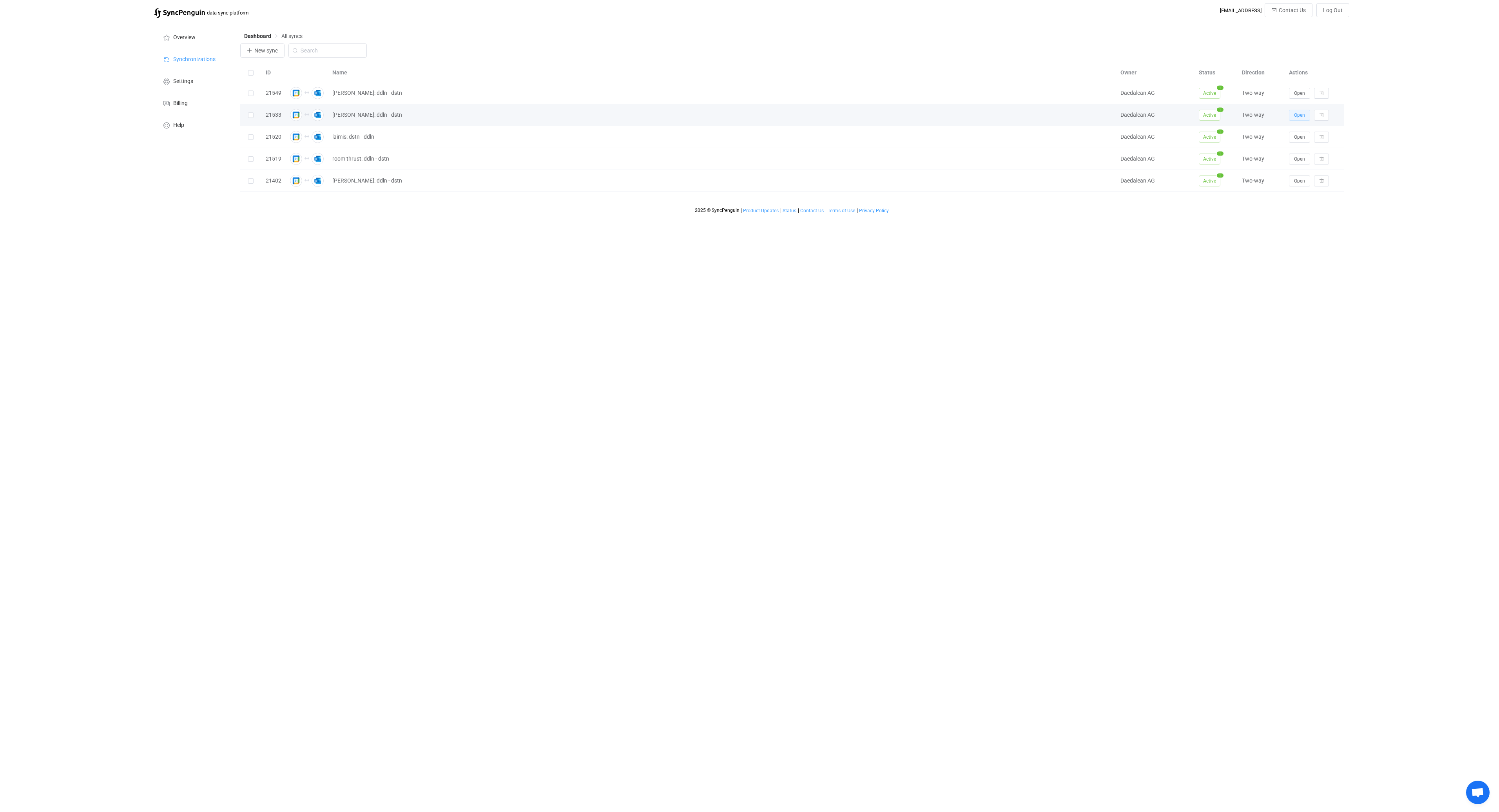
click at [1291, 117] on button "Open" at bounding box center [1299, 115] width 21 height 11
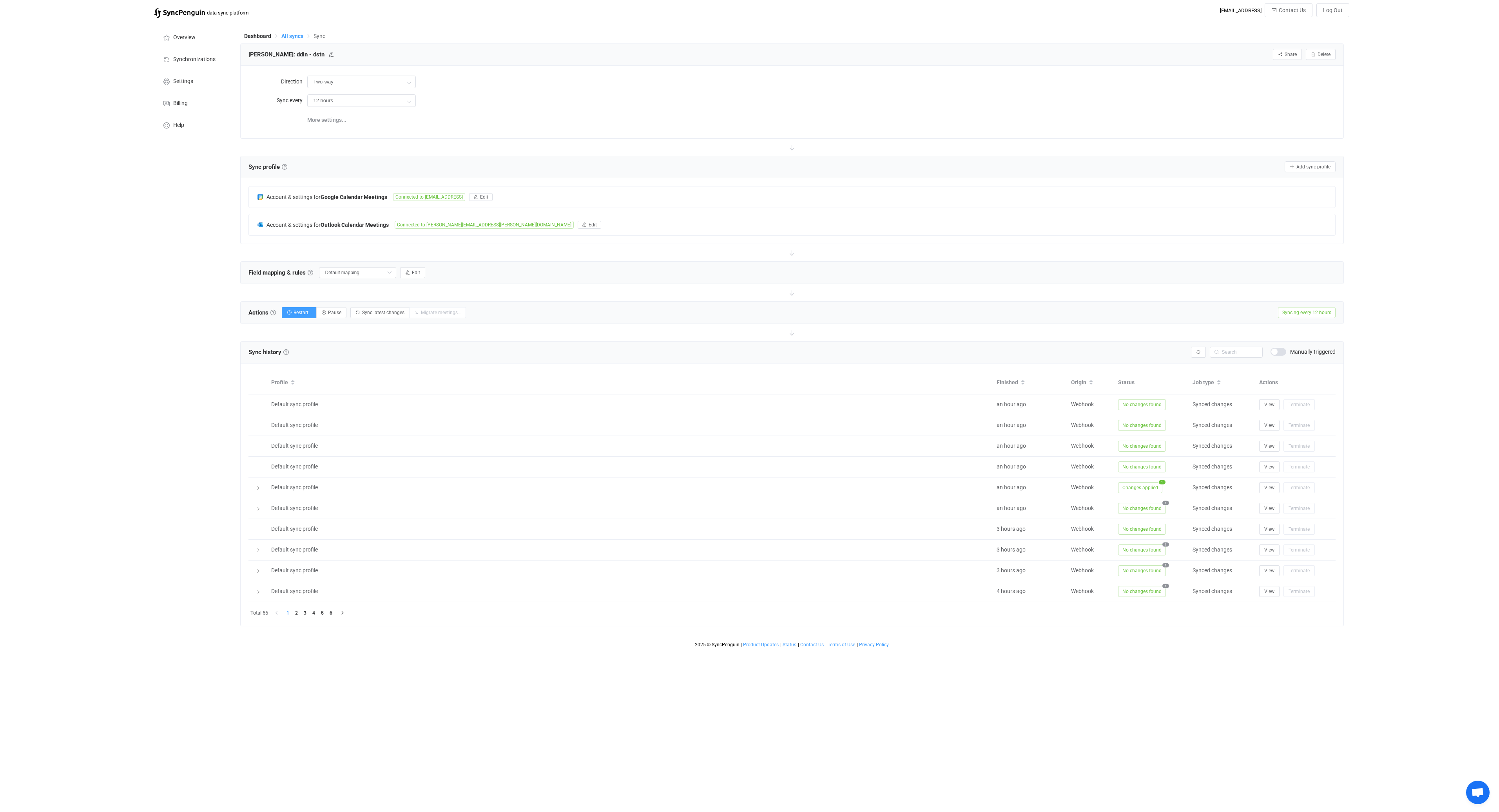
click at [296, 34] on span "All syncs" at bounding box center [293, 36] width 22 height 6
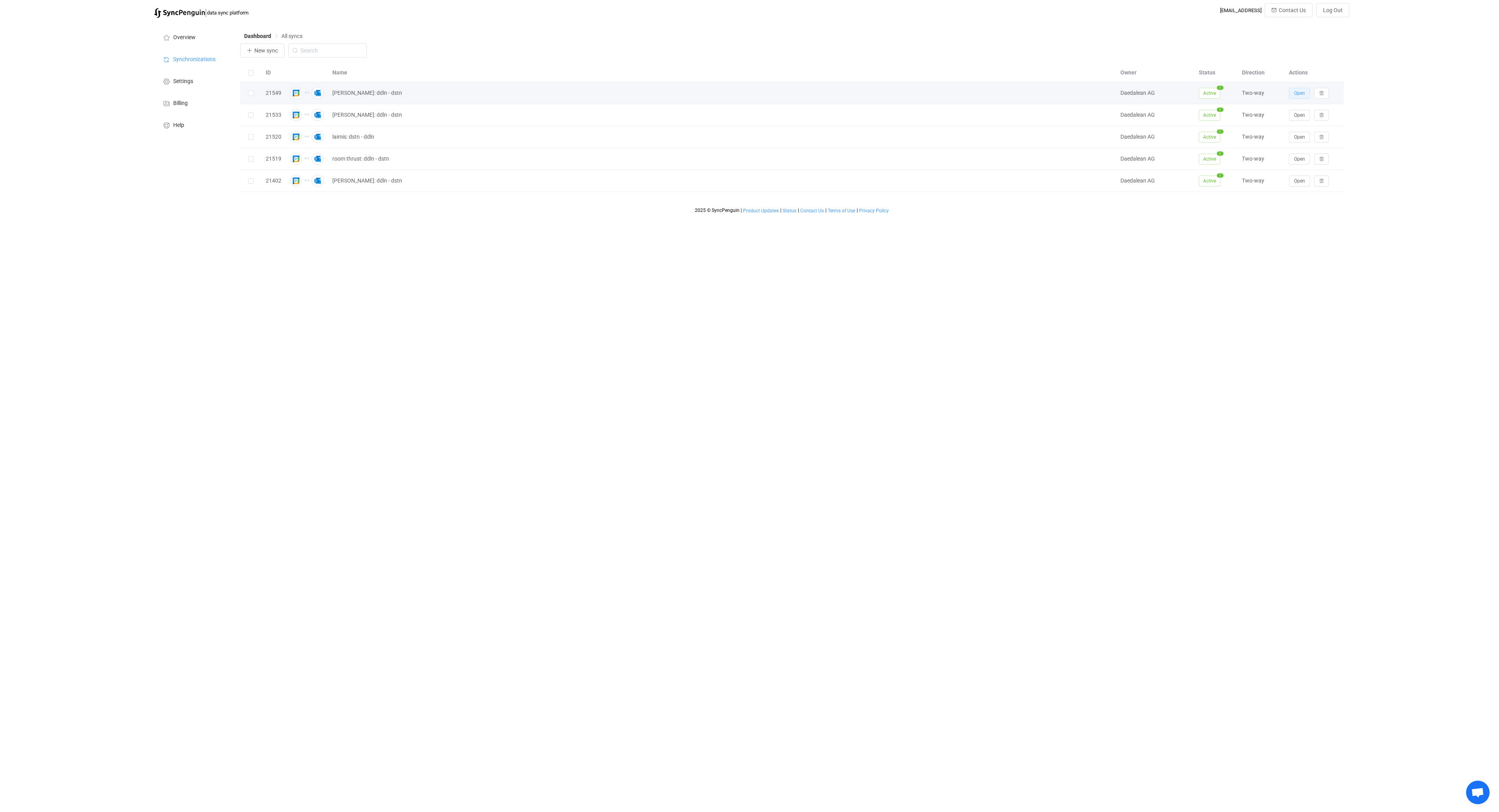
click at [1297, 95] on span "Open" at bounding box center [1299, 93] width 11 height 5
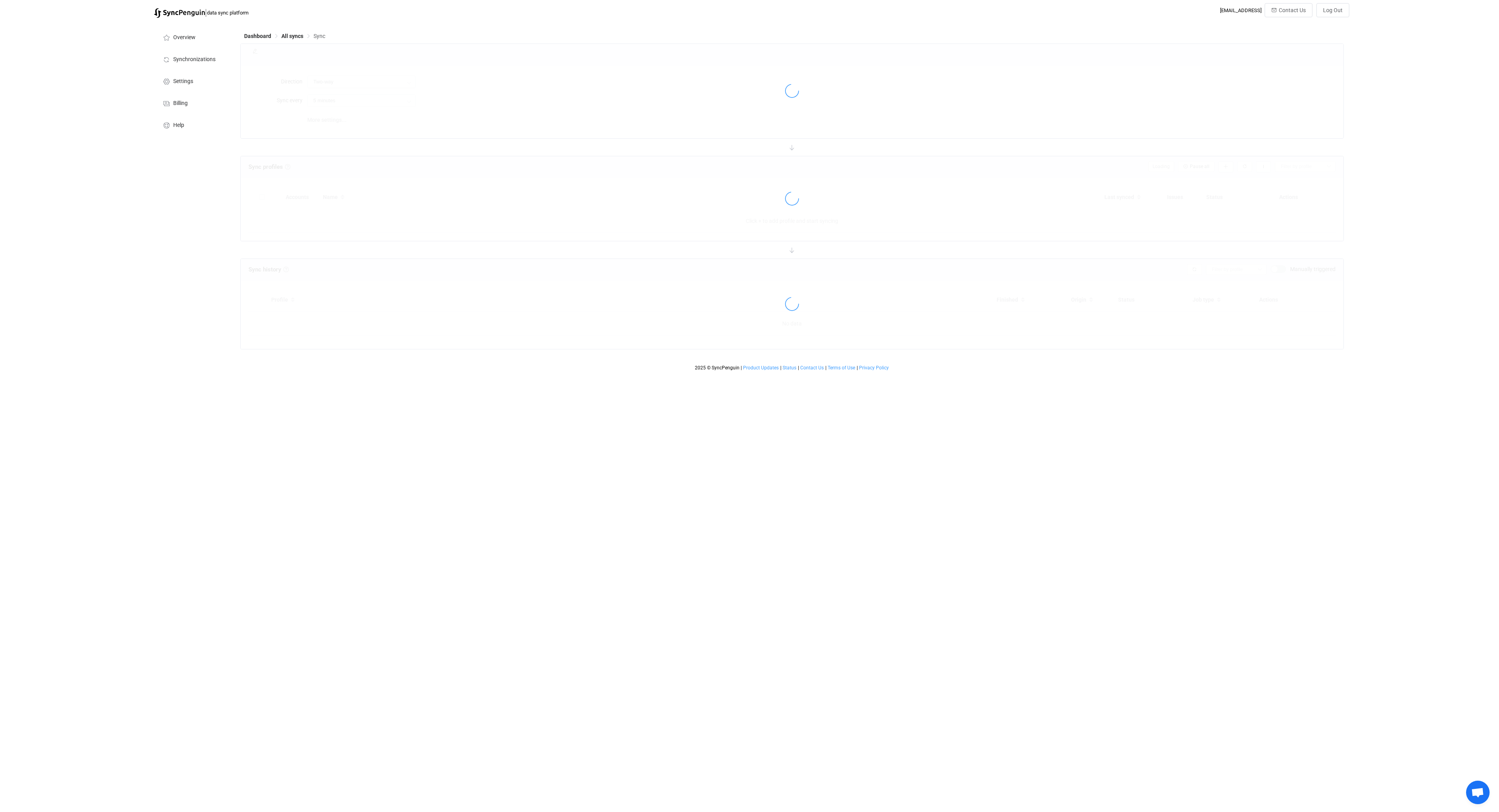
type input "2 hours"
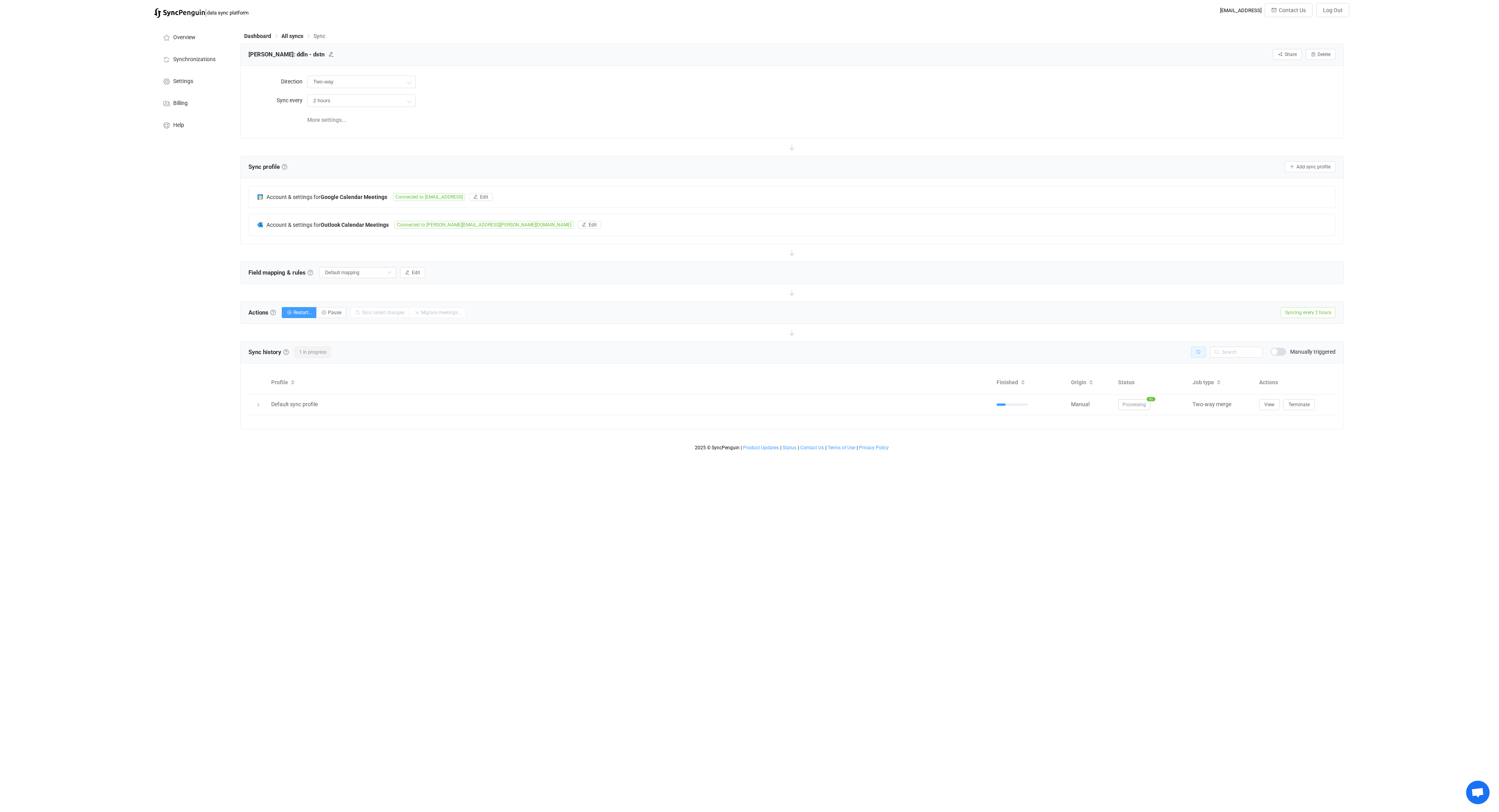
click at [1199, 351] on icon "button" at bounding box center [1198, 352] width 5 height 5
click at [1197, 352] on icon "button" at bounding box center [1198, 352] width 5 height 5
click at [293, 34] on span "All syncs" at bounding box center [293, 36] width 22 height 6
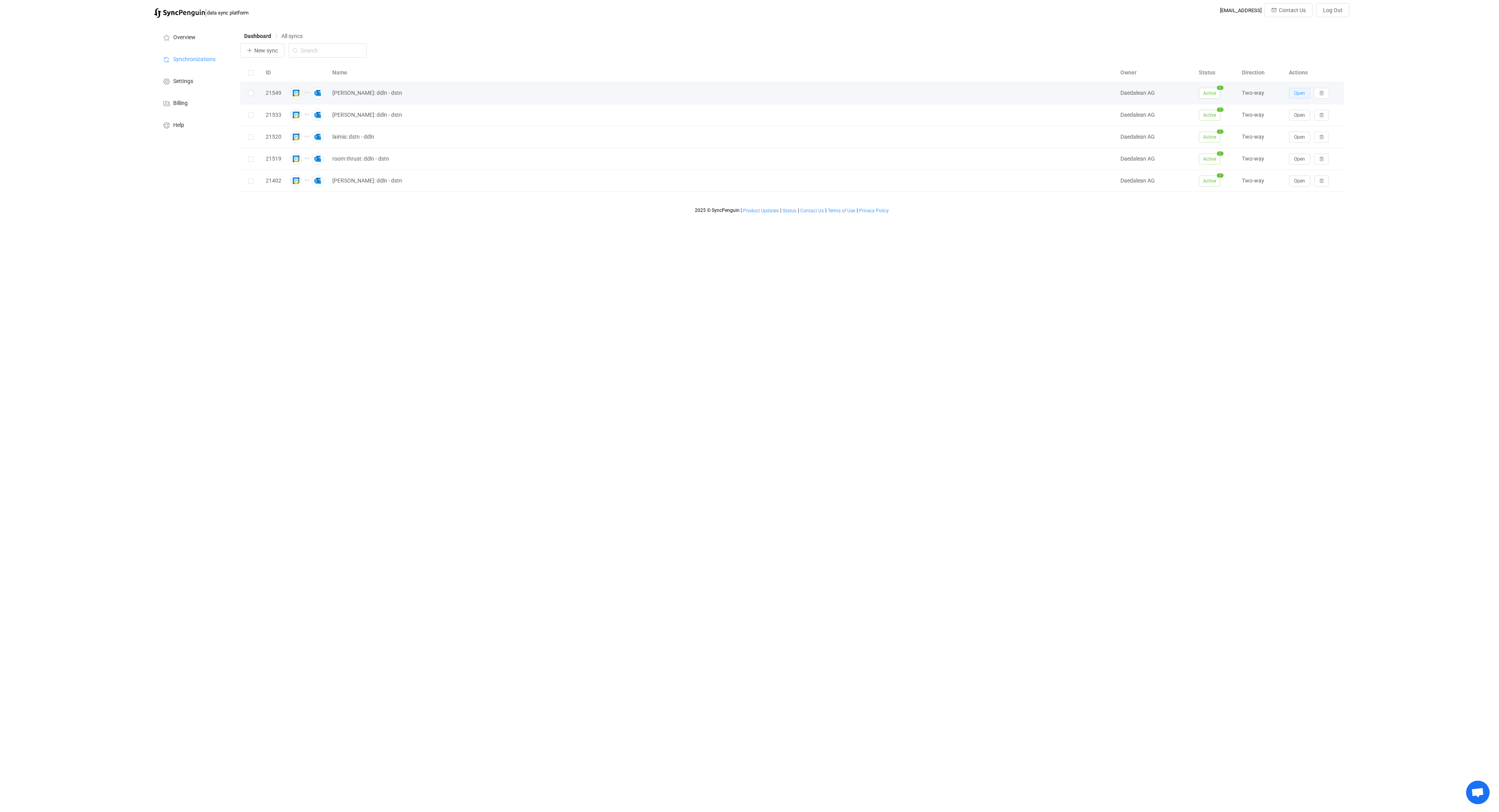
click at [1301, 96] on span "Open" at bounding box center [1299, 93] width 11 height 5
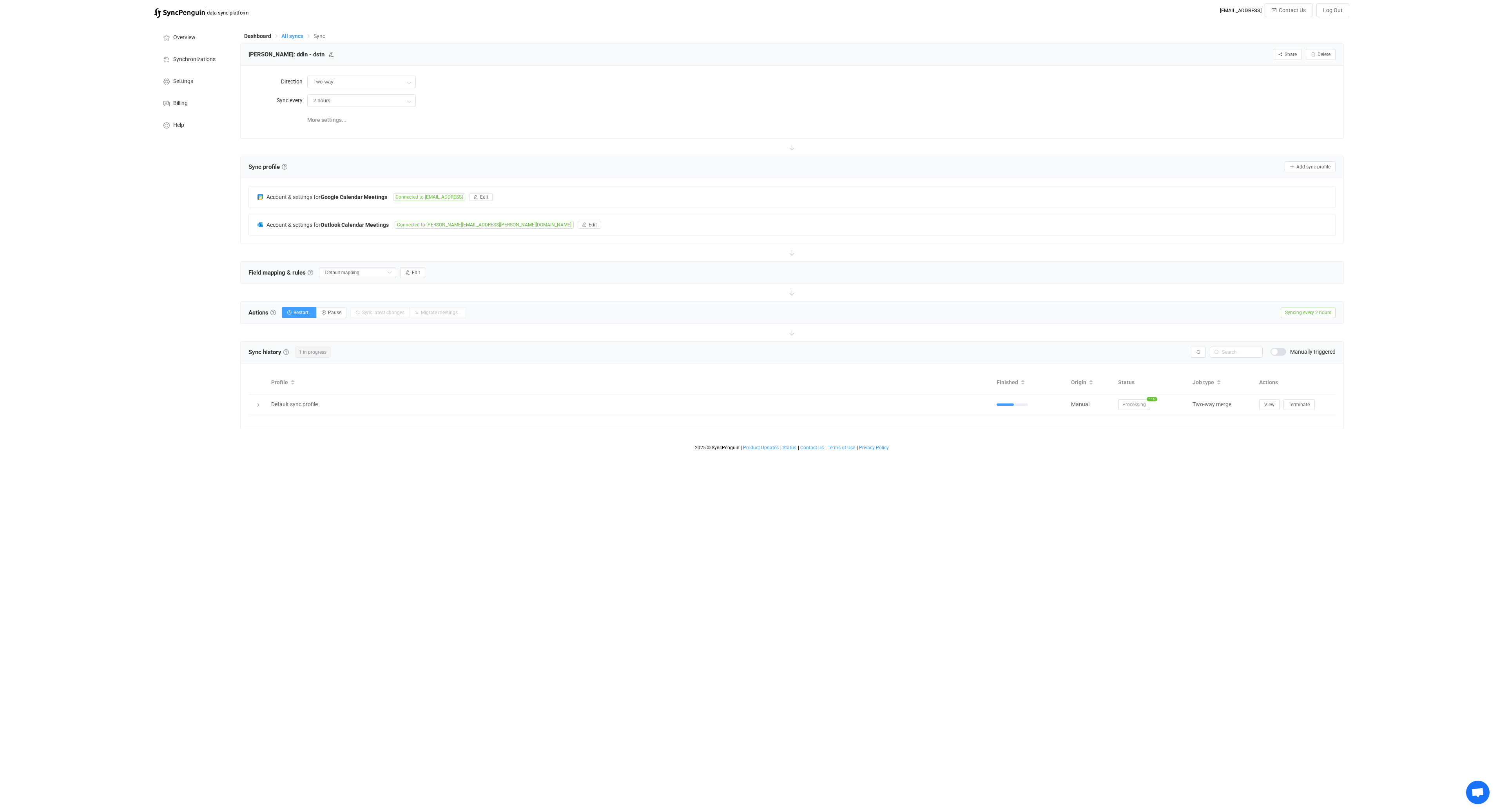
click at [292, 34] on span "All syncs" at bounding box center [293, 36] width 22 height 6
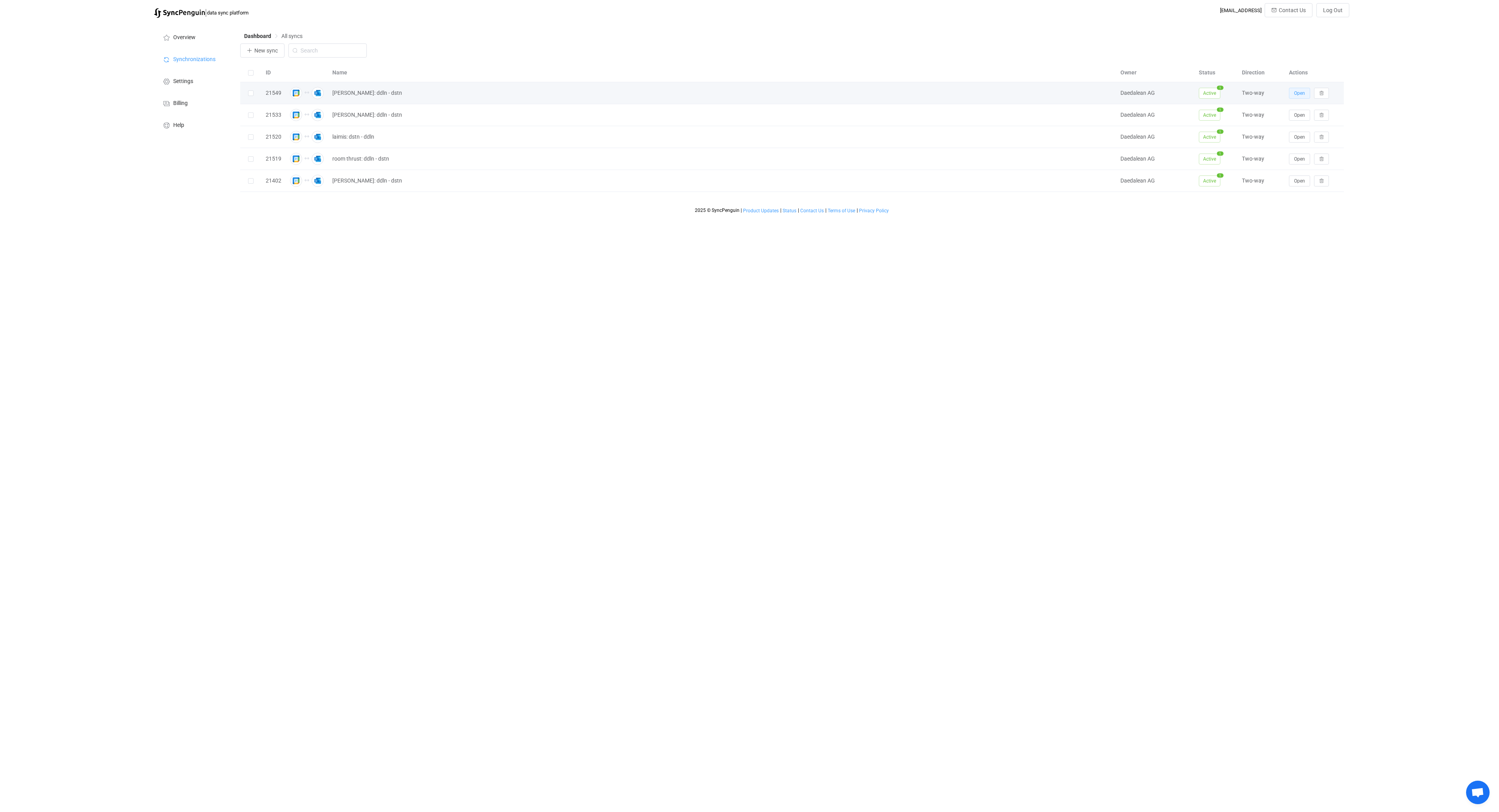
click at [1299, 92] on span "Open" at bounding box center [1299, 93] width 11 height 5
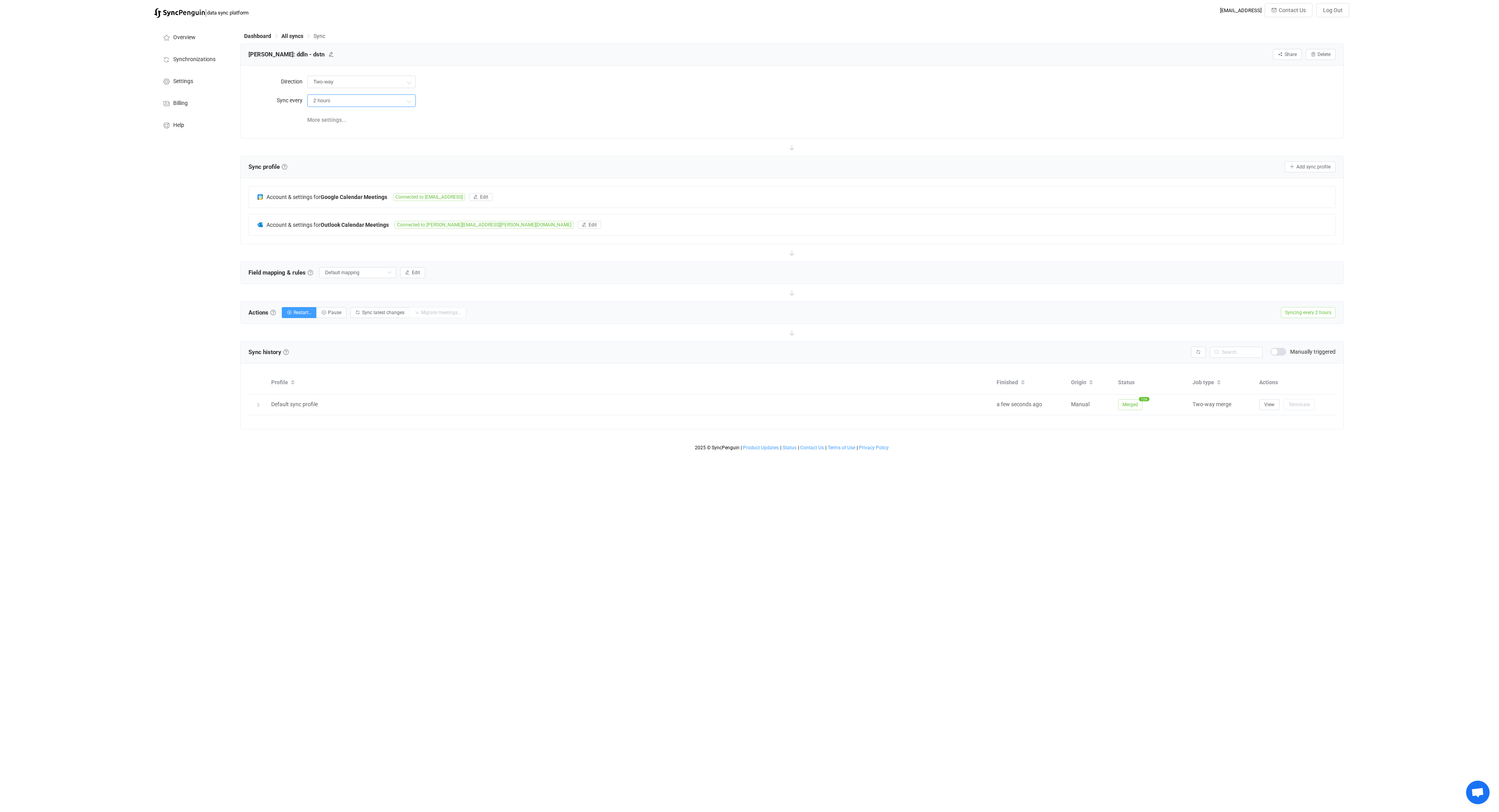
click at [360, 102] on input "2 hours" at bounding box center [361, 101] width 109 height 13
click at [356, 193] on li "12 hours" at bounding box center [364, 198] width 113 height 13
type input "12 hours"
click at [597, 454] on html "| data sync platform [EMAIL_ADDRESS] Contact Us Log Out Overview Synchronizatio…" at bounding box center [750, 227] width 1499 height 454
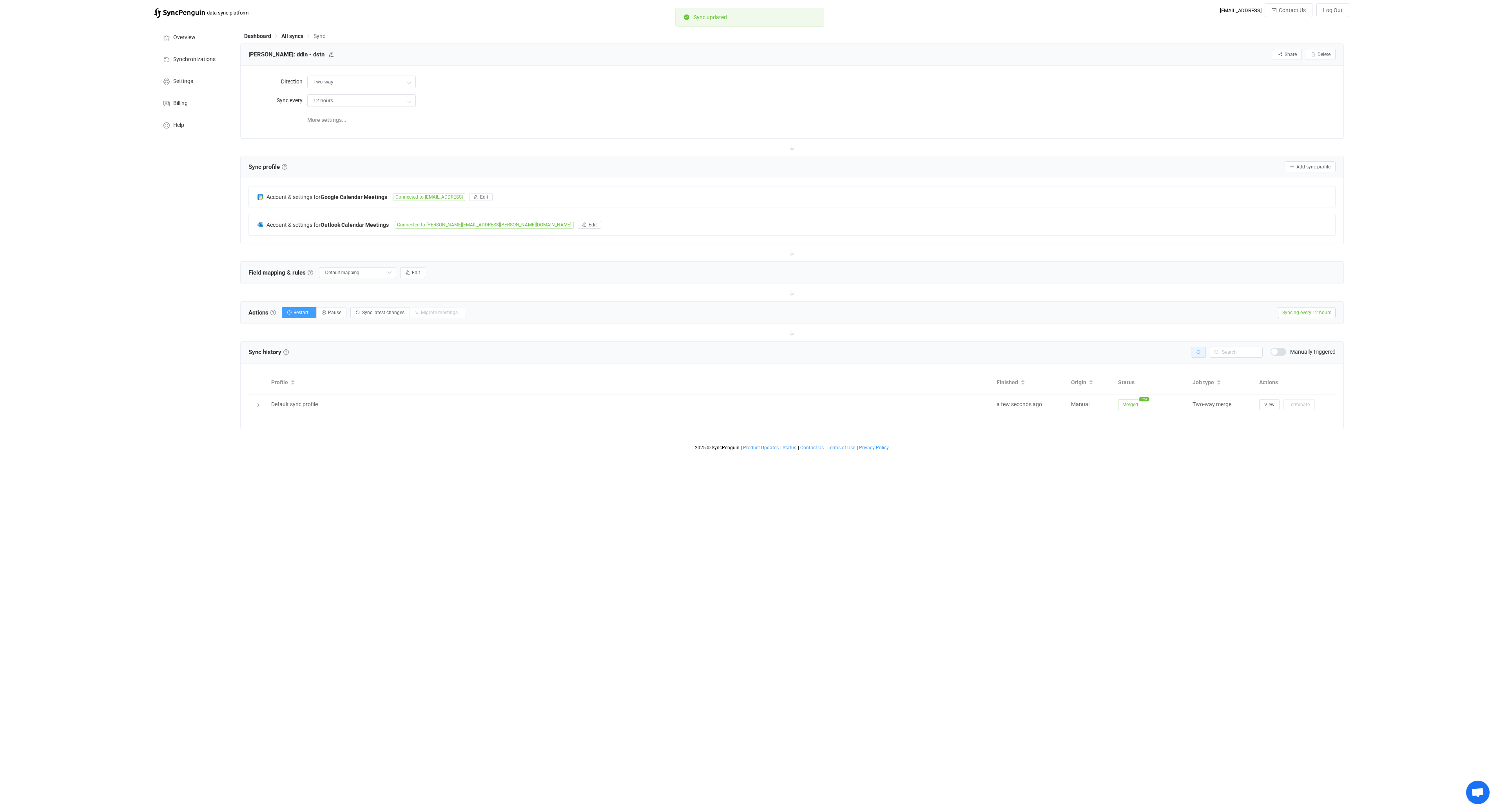
click at [1195, 352] on button "button" at bounding box center [1199, 352] width 15 height 11
click at [296, 37] on span "All syncs" at bounding box center [293, 36] width 22 height 6
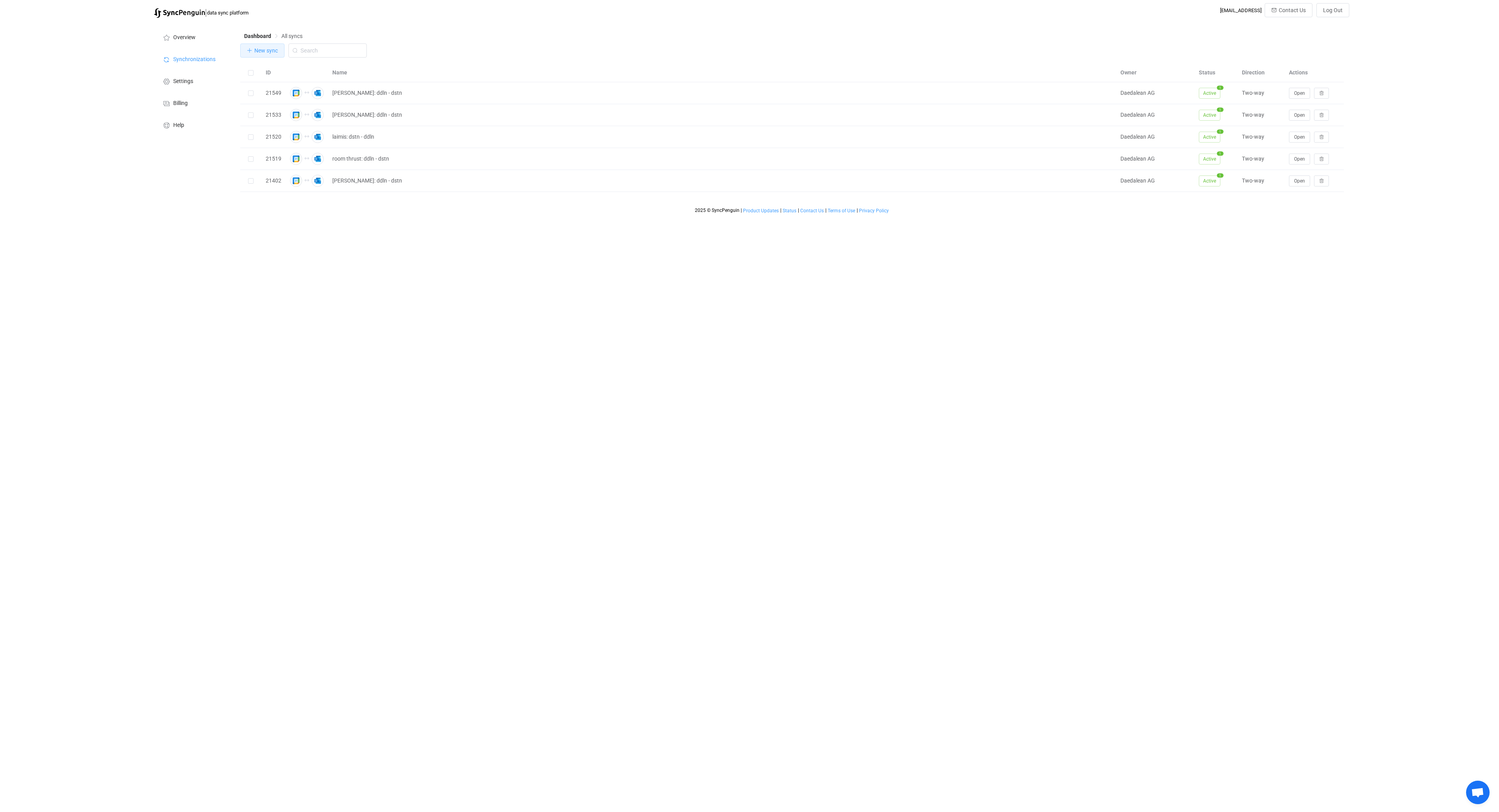
click at [266, 54] on button "New sync" at bounding box center [262, 51] width 44 height 14
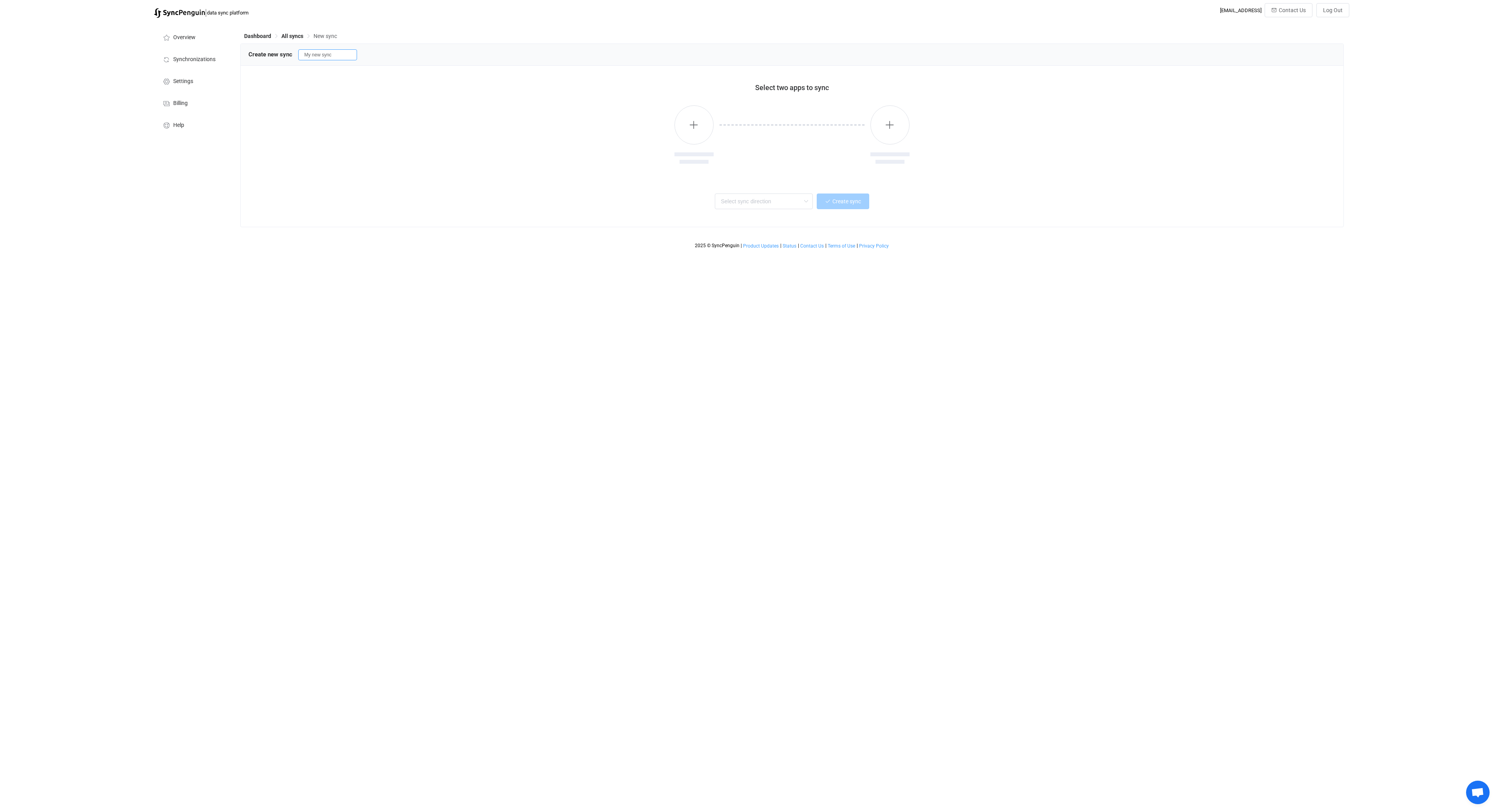
click at [337, 56] on input "My new sync" at bounding box center [328, 55] width 59 height 11
type input "[PERSON_NAME]: ddln - dstn"
click at [679, 134] on button "button" at bounding box center [694, 124] width 39 height 39
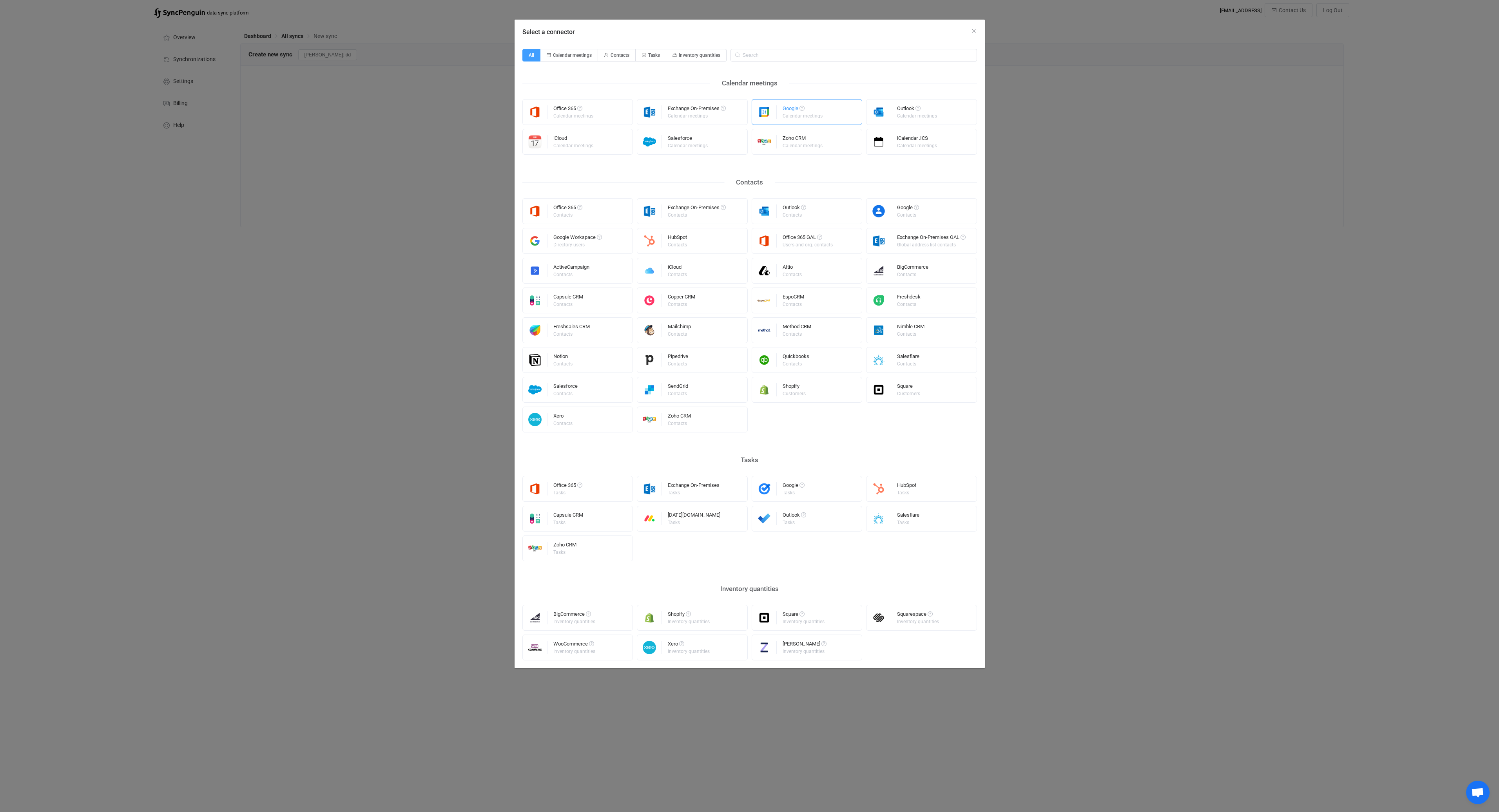
click at [788, 110] on div "Google" at bounding box center [803, 109] width 41 height 8
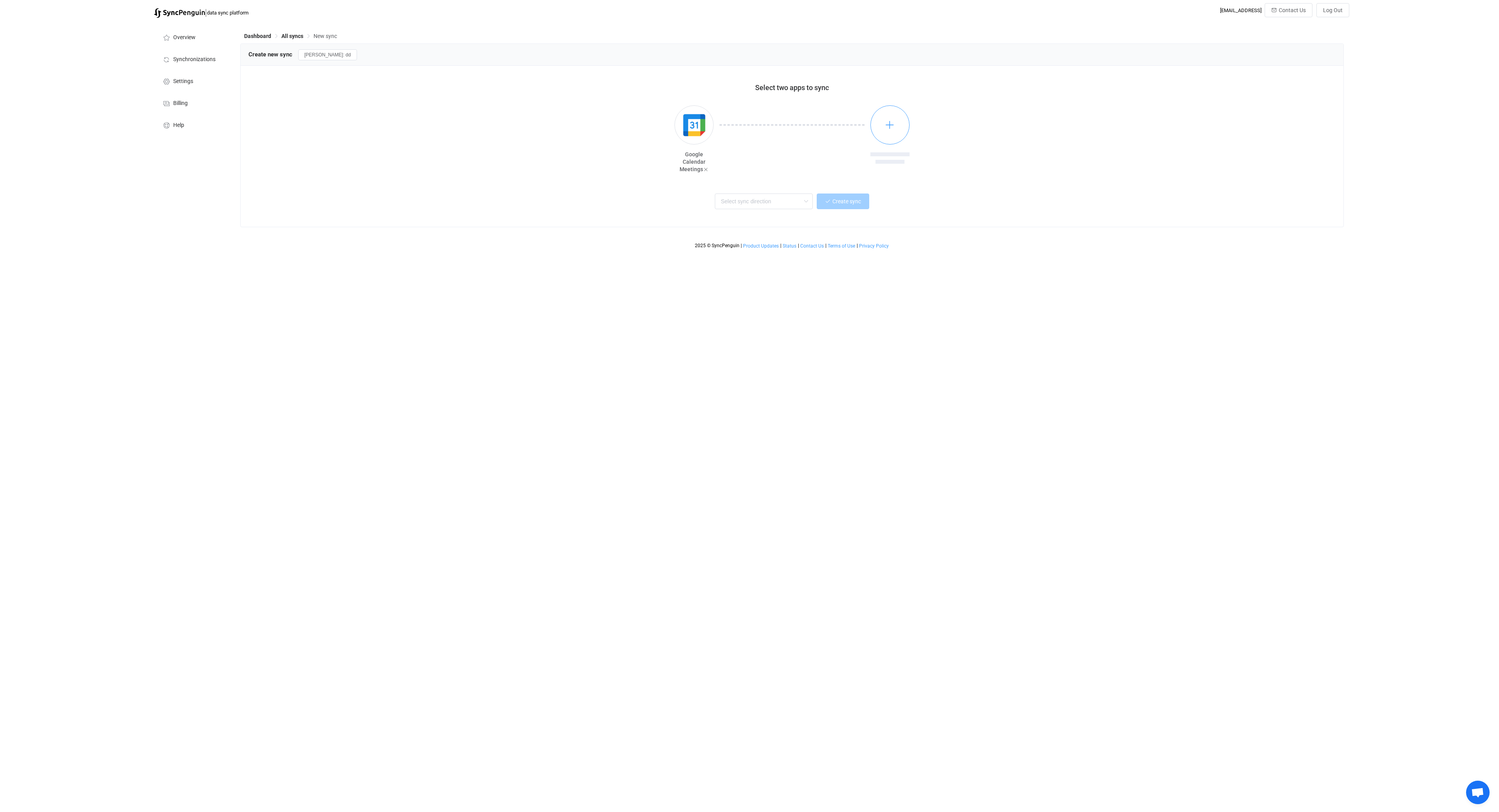
click at [889, 119] on button "button" at bounding box center [890, 124] width 39 height 39
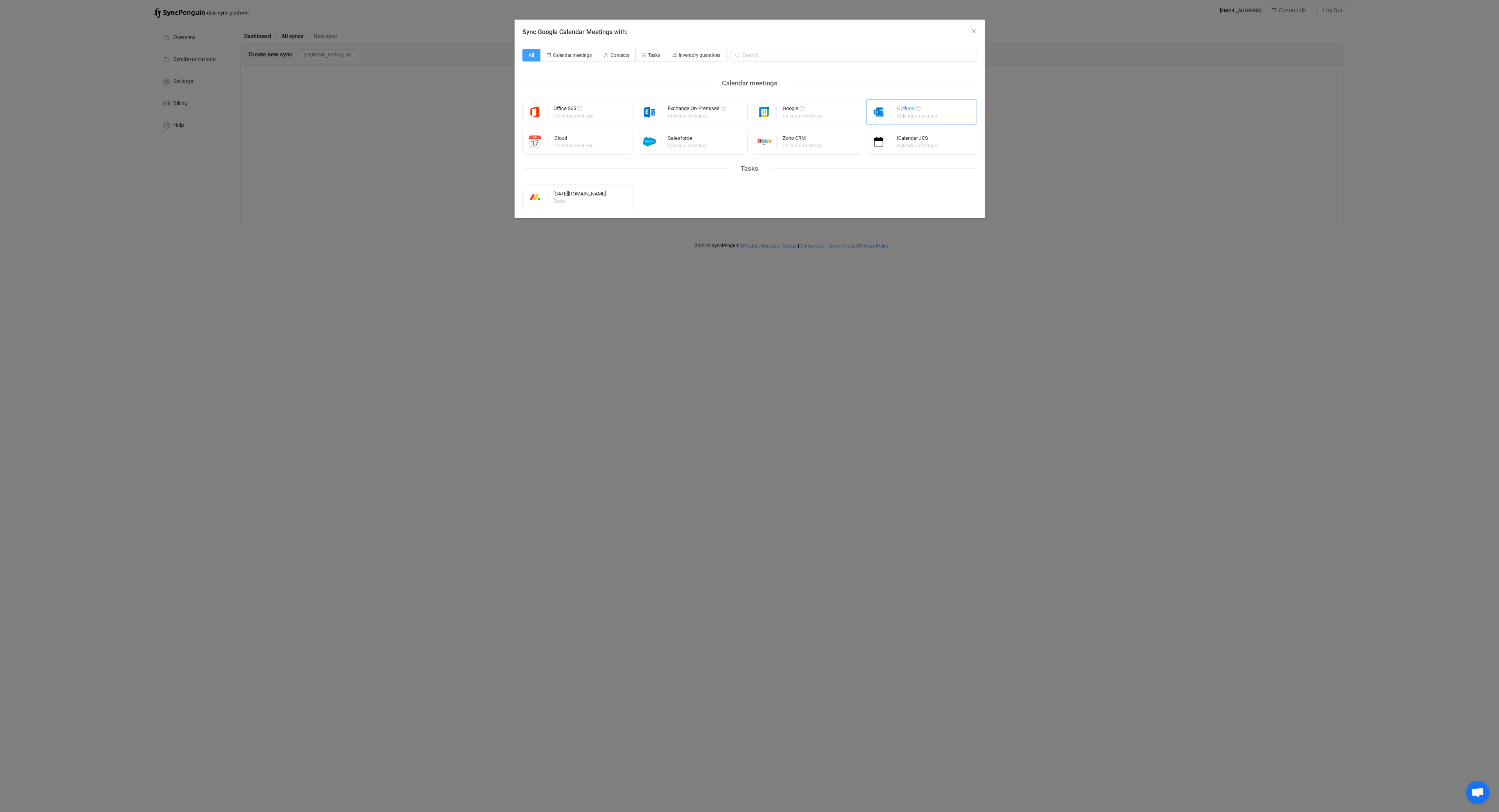
click at [924, 106] on div "Outlook" at bounding box center [918, 109] width 41 height 8
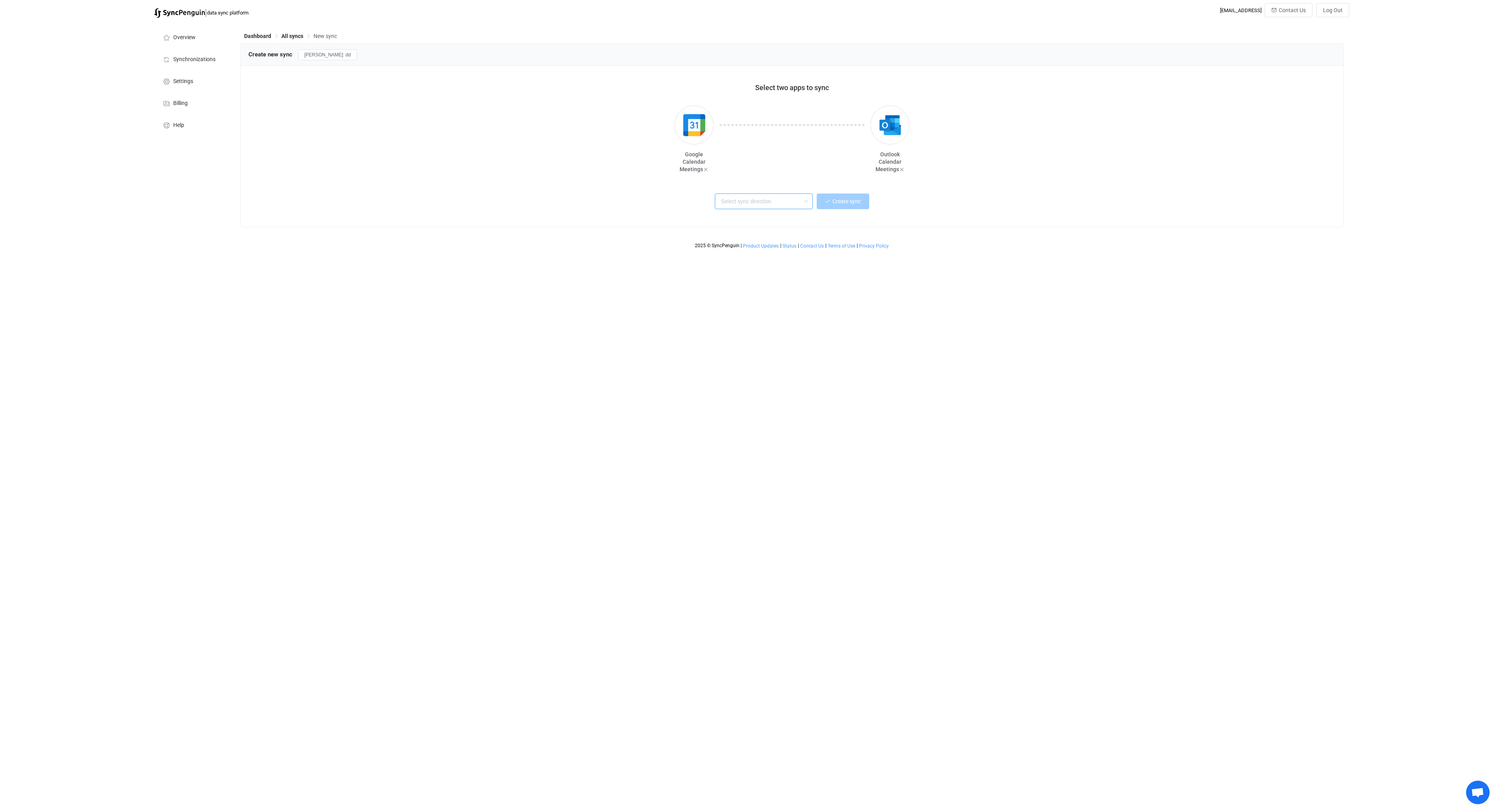
click at [743, 197] on input "text" at bounding box center [763, 201] width 98 height 16
click at [750, 222] on div "Two-way" at bounding box center [773, 222] width 101 height 10
type input "Two-way"
click at [833, 206] on div "If creating multiple syncs, simplify the set up through domain-wide access" at bounding box center [793, 203] width 164 height 13
click at [854, 194] on button "Create sync" at bounding box center [843, 201] width 52 height 16
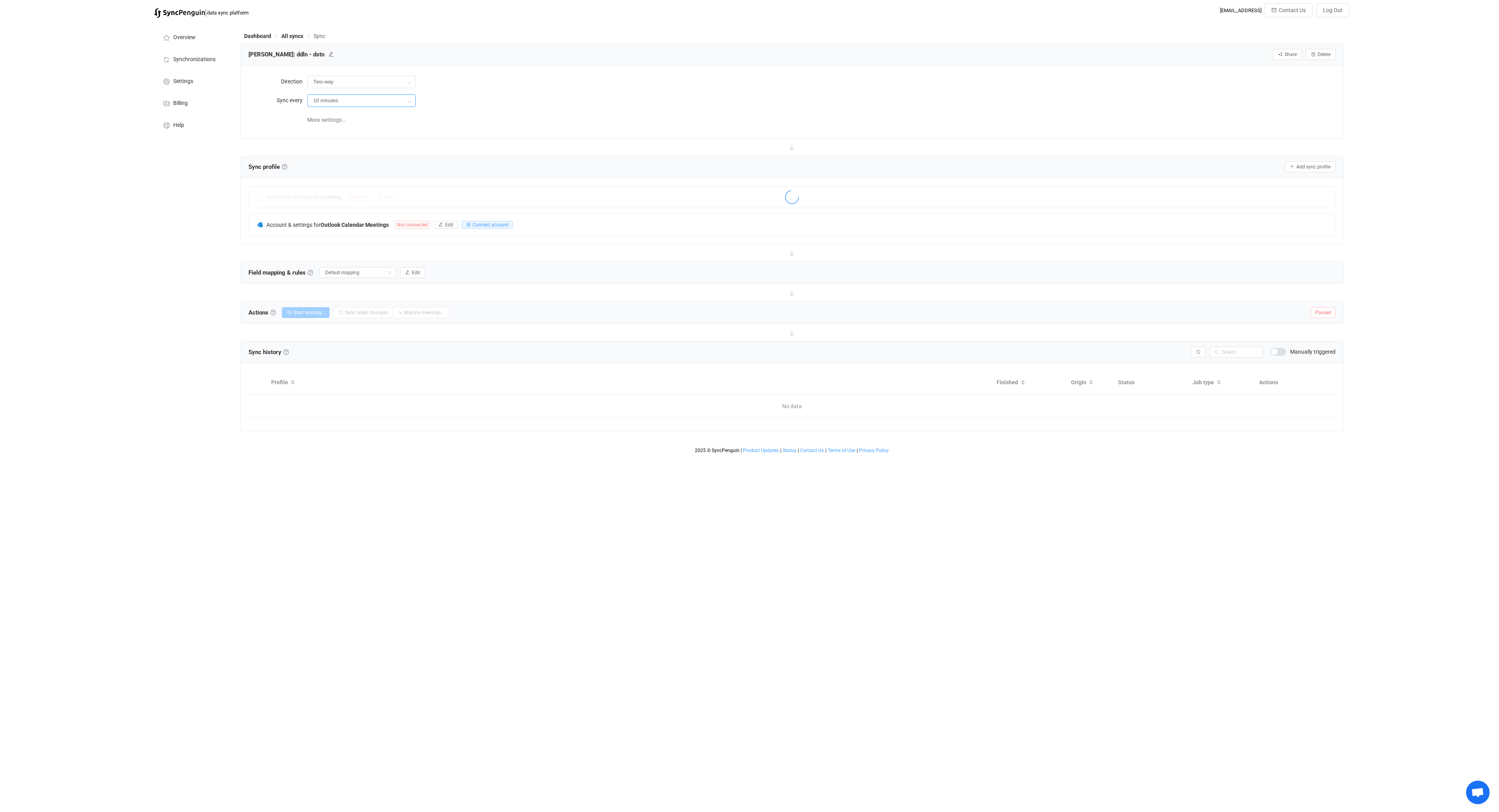
click at [404, 98] on input "10 minutes" at bounding box center [361, 101] width 109 height 13
click at [407, 99] on icon at bounding box center [409, 101] width 10 height 16
click at [382, 103] on input "10 minutes" at bounding box center [361, 101] width 109 height 13
click at [359, 161] on li "1 hour" at bounding box center [364, 162] width 113 height 13
type input "1 hour"
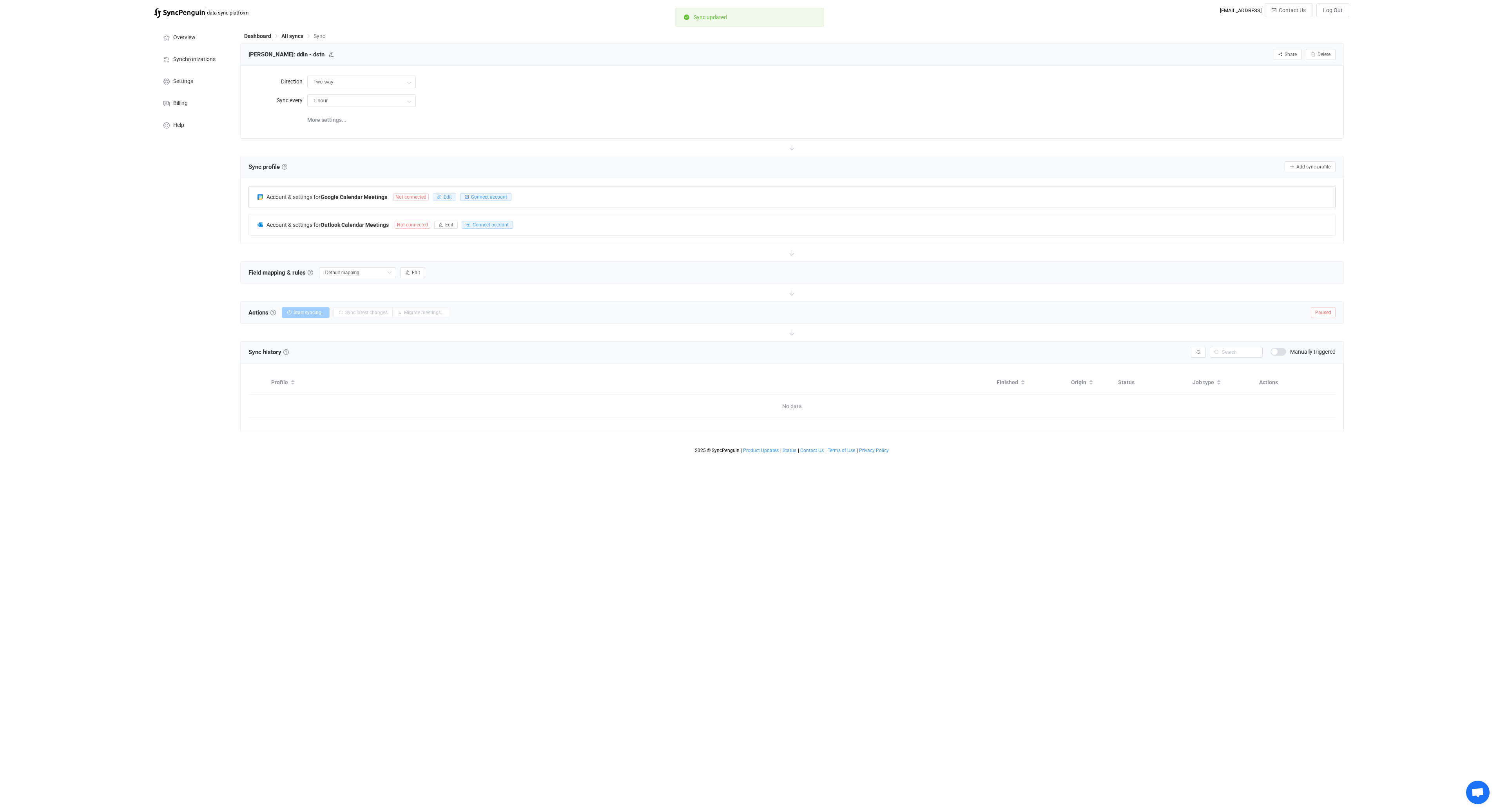
click at [446, 198] on span "Edit" at bounding box center [447, 197] width 8 height 5
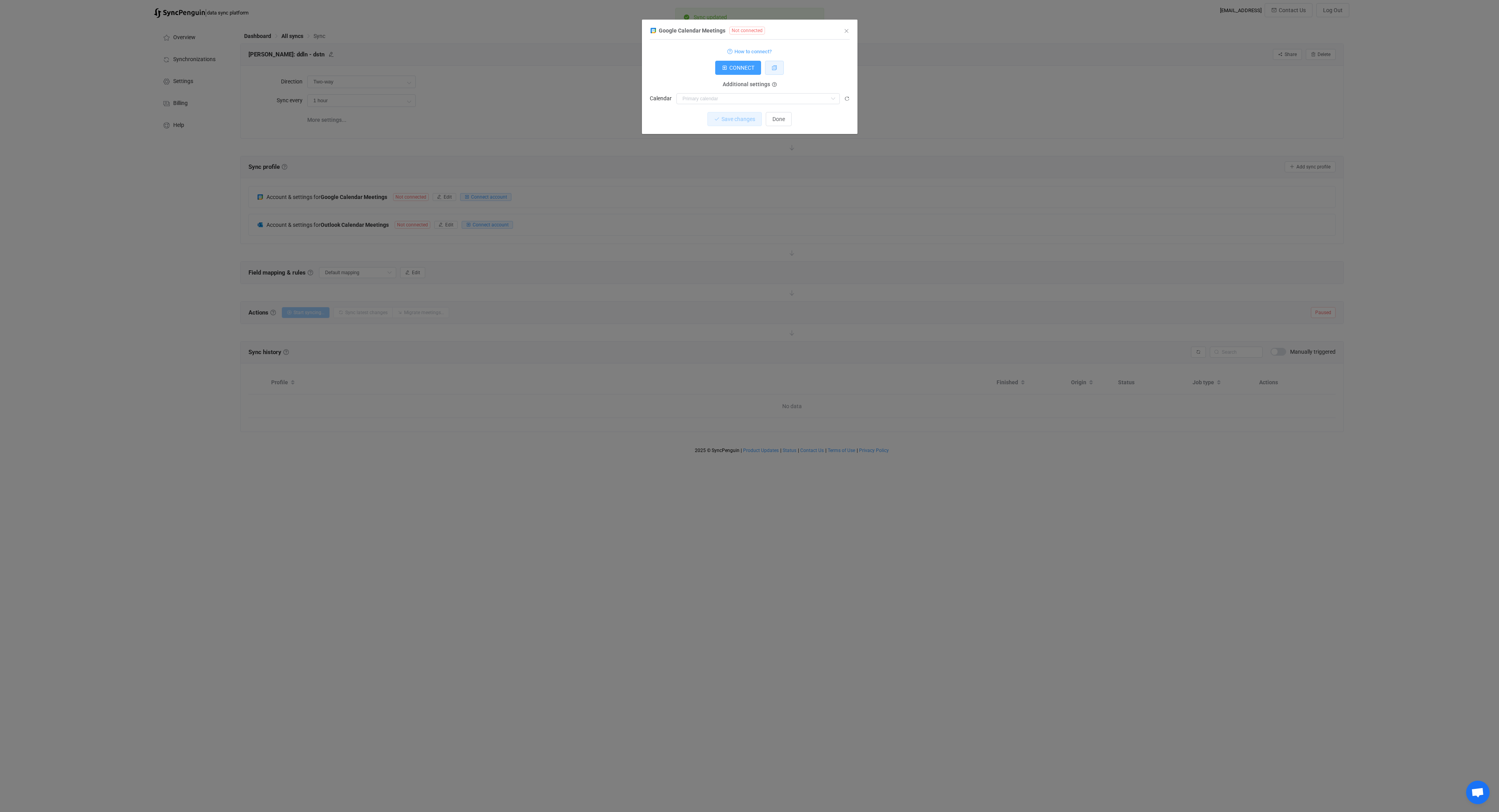
click at [776, 72] on button "dialog" at bounding box center [775, 67] width 19 height 14
click at [778, 126] on button "Done" at bounding box center [779, 119] width 26 height 14
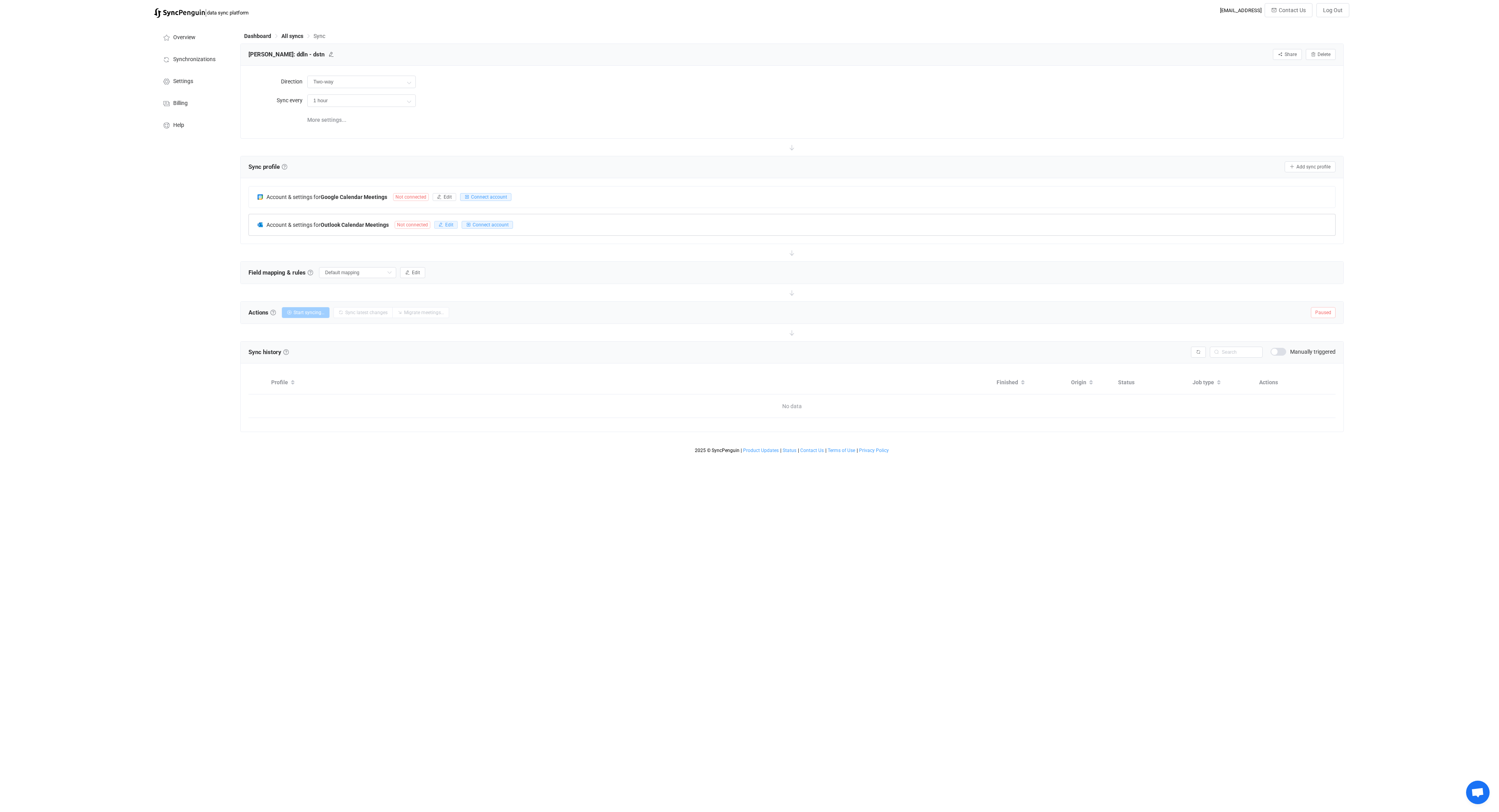
click at [444, 226] on button "Edit" at bounding box center [446, 225] width 23 height 8
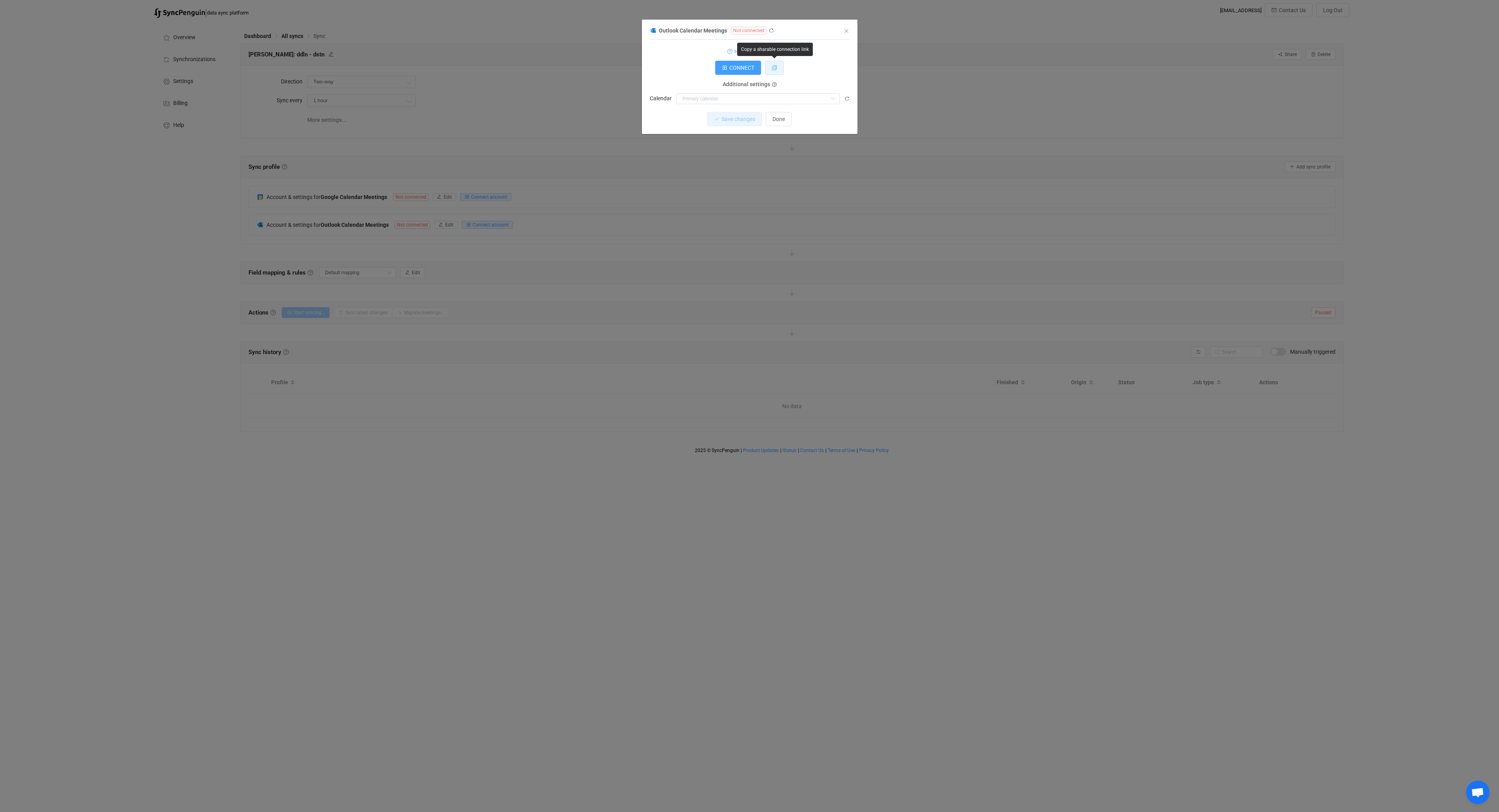
click at [777, 69] on icon "dialog" at bounding box center [774, 67] width 5 height 5
click at [769, 30] on icon "dialog" at bounding box center [771, 30] width 5 height 5
click at [847, 30] on icon "Close" at bounding box center [846, 31] width 6 height 6
